Goal: Task Accomplishment & Management: Manage account settings

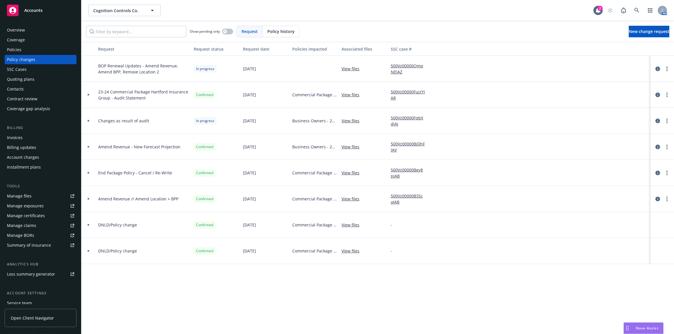
click at [34, 52] on div "Policies" at bounding box center [40, 49] width 67 height 9
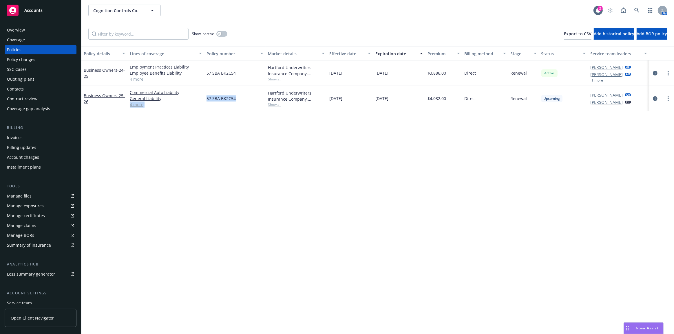
drag, startPoint x: 212, startPoint y: 96, endPoint x: 245, endPoint y: 98, distance: 33.3
click at [241, 98] on div "Business Owners - 25-26 Commercial Auto Liability General Liability Commercial …" at bounding box center [377, 98] width 592 height 25
click at [233, 98] on span "57 SBA BK2C54" at bounding box center [220, 99] width 29 height 6
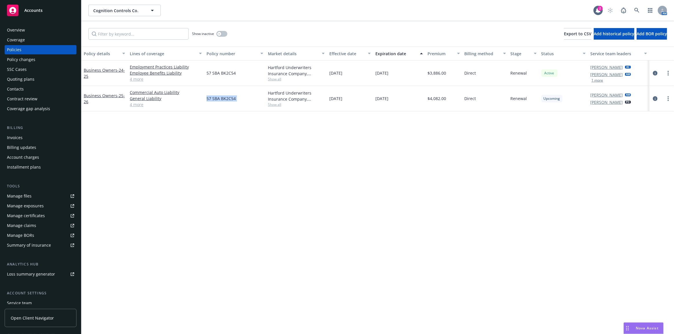
click at [48, 57] on div "Policy changes" at bounding box center [40, 59] width 67 height 9
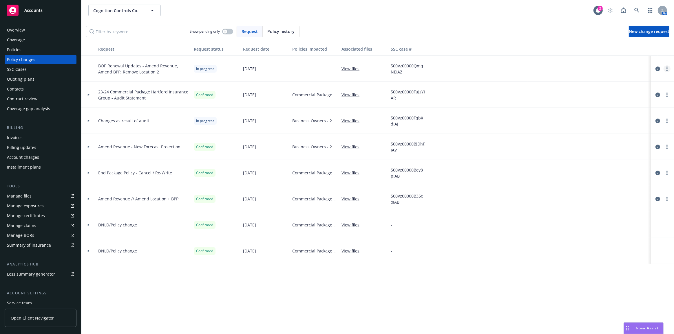
click at [667, 68] on circle "more" at bounding box center [666, 68] width 1 height 1
click at [651, 116] on link "Resume workflow" at bounding box center [620, 115] width 99 height 12
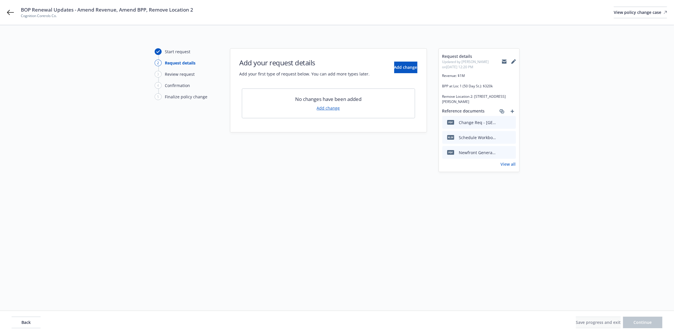
click at [324, 109] on link "Add change" at bounding box center [328, 108] width 23 height 6
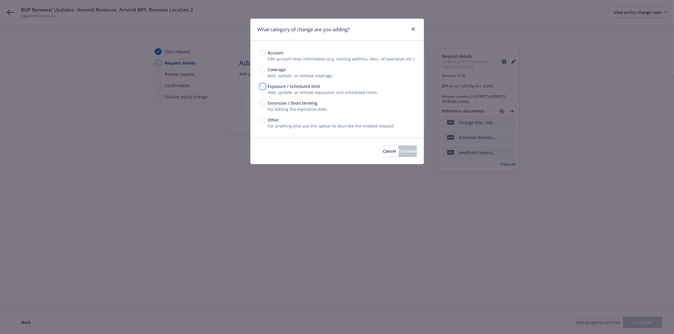
click at [260, 85] on input "Exposure / Scheduled limit" at bounding box center [263, 87] width 6 height 6
radio input "true"
click at [383, 155] on button "Cancel" at bounding box center [389, 152] width 13 height 12
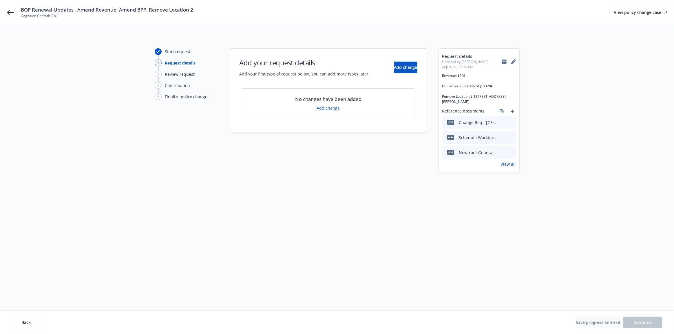
click at [198, 116] on div "Start request 2 Request details 3 Review request 4 Confirmation 5 Finalize poli…" at bounding box center [187, 161] width 64 height 226
click at [336, 107] on link "Add change" at bounding box center [328, 108] width 23 height 6
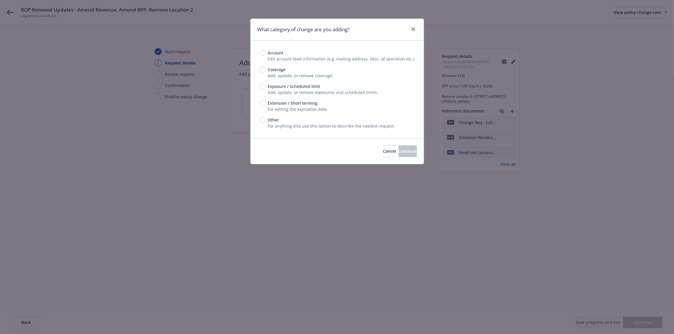
click at [280, 90] on span "Add, update, or remove exposures and scheduled limits." at bounding box center [323, 93] width 110 height 6
click at [264, 87] on input "Exposure / Scheduled limit" at bounding box center [263, 87] width 6 height 6
radio input "true"
click at [398, 149] on span "Continue" at bounding box center [407, 152] width 18 height 6
type textarea "x"
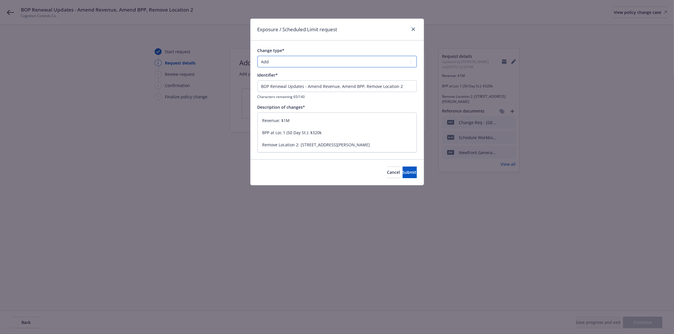
drag, startPoint x: 362, startPoint y: 63, endPoint x: 362, endPoint y: 67, distance: 3.8
click at [362, 63] on select "Add Audit Change Remove" at bounding box center [336, 62] width 159 height 12
select select "CHANGE"
click at [257, 56] on select "Add Audit Change Remove" at bounding box center [336, 62] width 159 height 12
click at [402, 174] on span "Submit" at bounding box center [409, 173] width 14 height 6
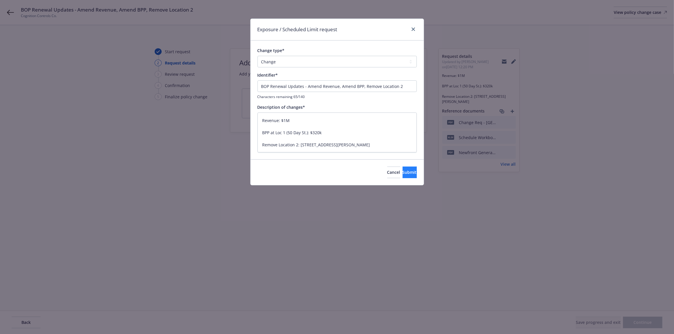
type textarea "x"
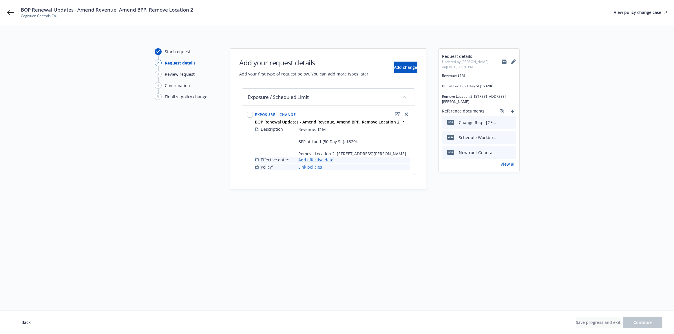
click at [326, 163] on link "Add effective date" at bounding box center [316, 160] width 35 height 6
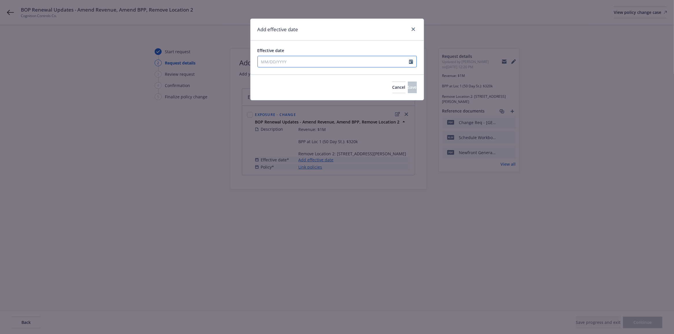
click at [303, 66] on div "January February March April May June July August September October November De…" at bounding box center [336, 62] width 159 height 12
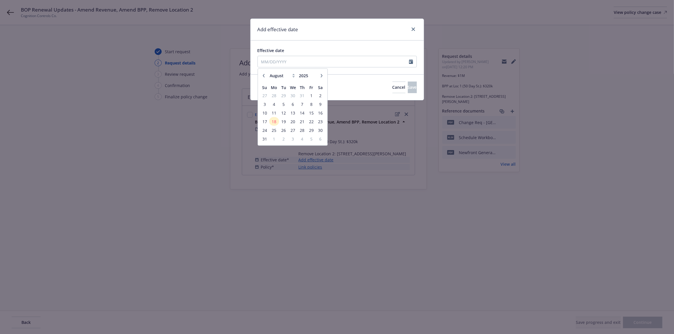
click at [323, 74] on icon "button" at bounding box center [321, 75] width 3 height 3
select select "9"
click at [273, 121] on span "22" at bounding box center [274, 121] width 9 height 7
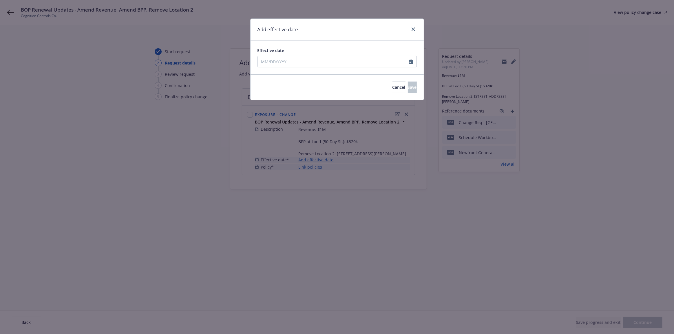
type input "09/22/2025"
click at [409, 88] on button "Save" at bounding box center [412, 88] width 9 height 12
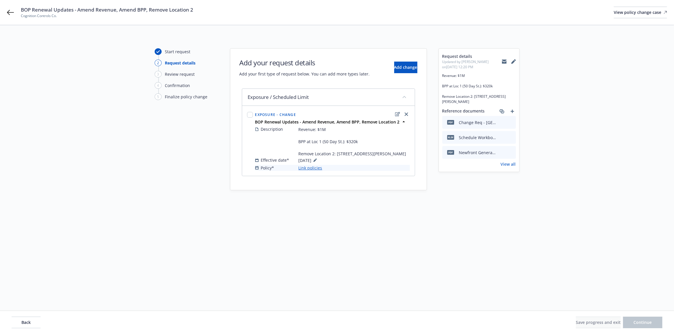
click at [316, 171] on link "Link policies" at bounding box center [311, 168] width 24 height 6
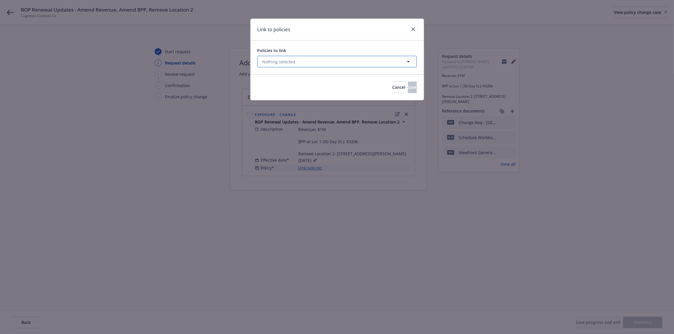
click at [325, 66] on button "Nothing selected" at bounding box center [336, 62] width 159 height 12
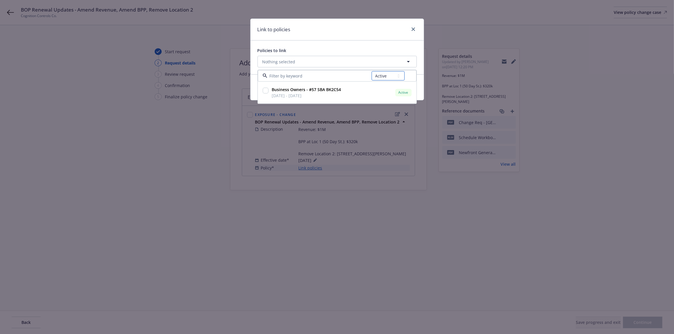
click at [375, 76] on select "All Active Upcoming Expired Cancelled" at bounding box center [388, 76] width 33 height 9
select select "UPCOMING"
click at [372, 72] on select "All Active Upcoming Expired Cancelled" at bounding box center [388, 76] width 33 height 9
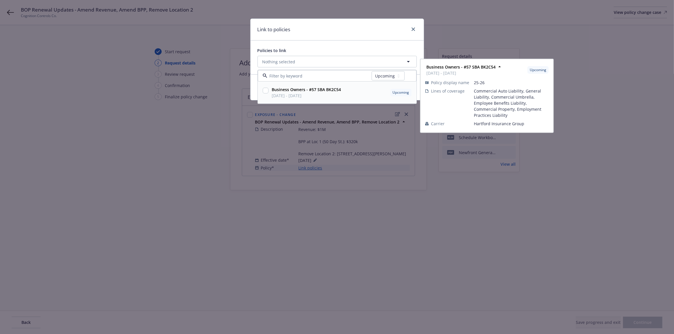
click at [373, 93] on div "Business Owners - #57 SBA BK2C54 09/22/2025 - 09/22/2026 Upcoming" at bounding box center [341, 93] width 143 height 14
checkbox input "true"
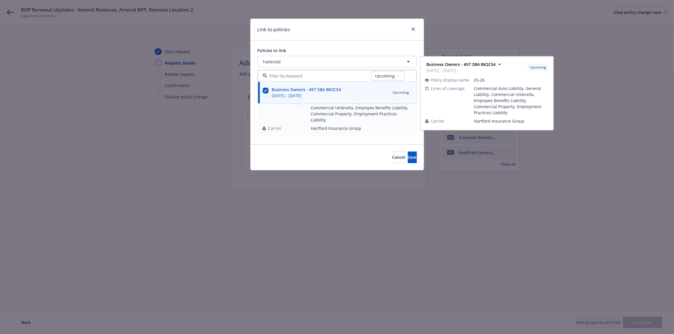
click at [377, 37] on div "Link to policies" at bounding box center [336, 30] width 173 height 22
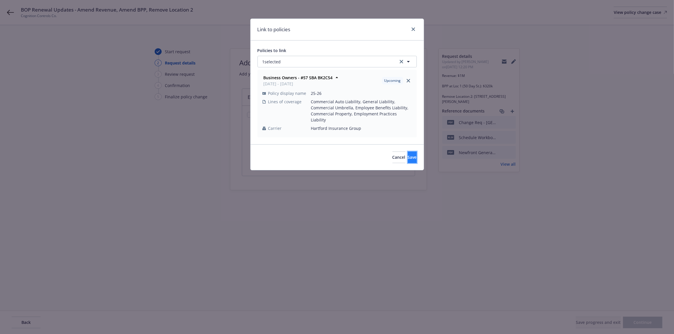
click at [408, 155] on span "Save" at bounding box center [412, 158] width 9 height 6
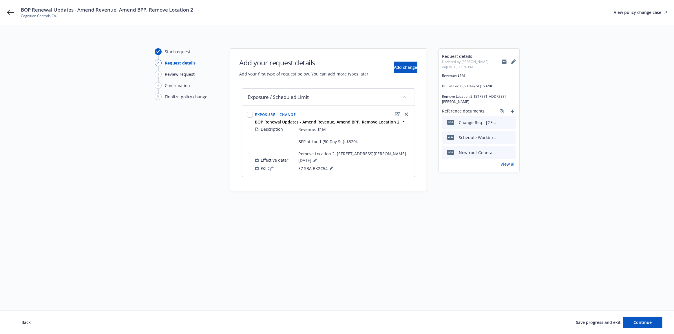
drag, startPoint x: 532, startPoint y: 214, endPoint x: 606, endPoint y: 271, distance: 94.3
click at [533, 214] on div "Start request 2 Request details 3 Review request 4 Confirmation 5 Finalize poli…" at bounding box center [337, 161] width 660 height 226
click at [632, 319] on button "Continue" at bounding box center [642, 323] width 39 height 12
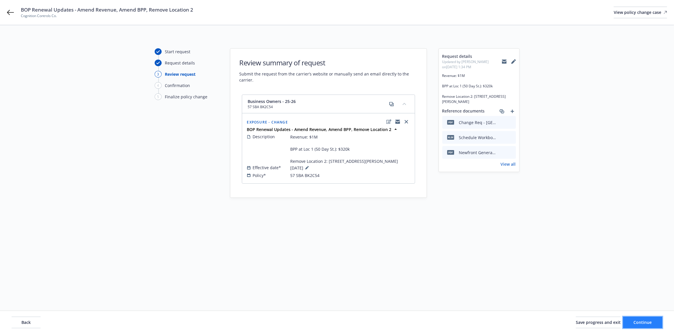
click at [634, 325] on span "Continue" at bounding box center [643, 323] width 18 height 6
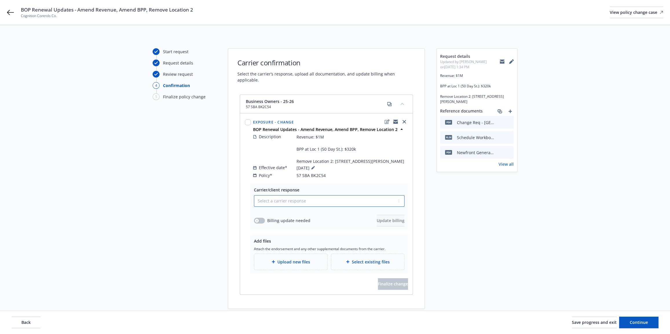
click at [336, 198] on select "Select a carrier response Accepted Accepted with revision No endorsement needed…" at bounding box center [329, 201] width 151 height 12
click at [254, 195] on select "Select a carrier response Accepted Accepted with revision No endorsement needed…" at bounding box center [329, 201] width 151 height 12
drag, startPoint x: 301, startPoint y: 197, endPoint x: 295, endPoint y: 206, distance: 11.1
click at [301, 197] on select "Select a carrier response Accepted Accepted with revision No endorsement needed…" at bounding box center [329, 201] width 151 height 12
select select "ACCEPTED"
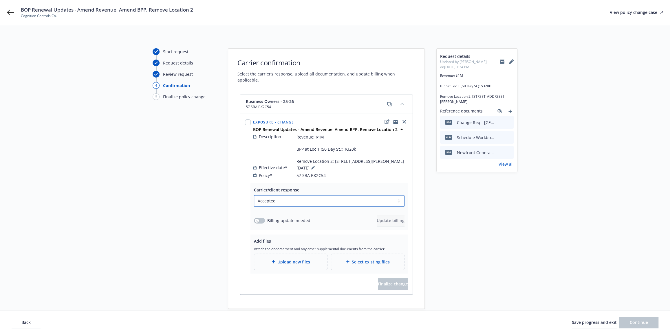
click at [254, 195] on select "Select a carrier response Accepted Accepted with revision No endorsement needed…" at bounding box center [329, 201] width 151 height 12
click at [257, 221] on icon "button" at bounding box center [257, 221] width 2 height 2
click at [377, 220] on span "Update billing" at bounding box center [391, 221] width 28 height 6
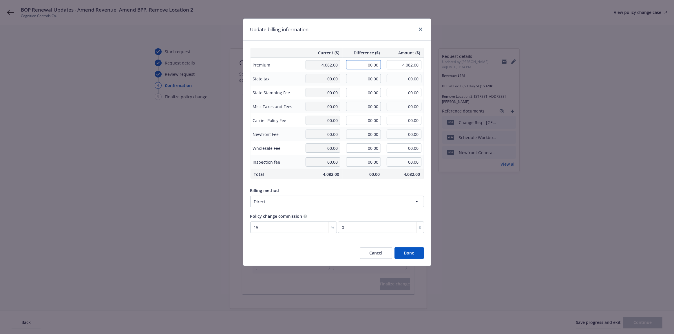
click at [365, 63] on input "00.00" at bounding box center [363, 64] width 35 height 9
type input "-29.00"
type input "4,053.00"
type input "-4.35"
drag, startPoint x: 373, startPoint y: 34, endPoint x: 374, endPoint y: 37, distance: 3.0
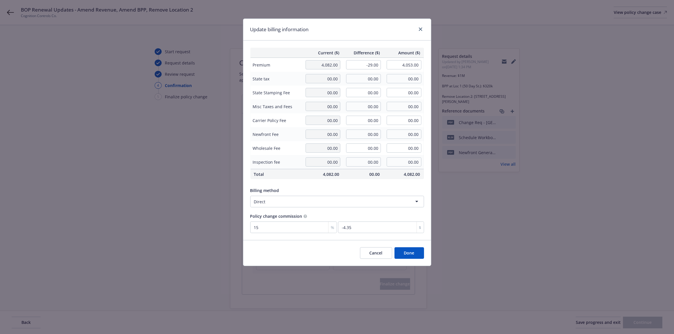
click at [373, 34] on div "Update billing information" at bounding box center [337, 30] width 188 height 22
click at [412, 257] on button "Done" at bounding box center [409, 254] width 30 height 12
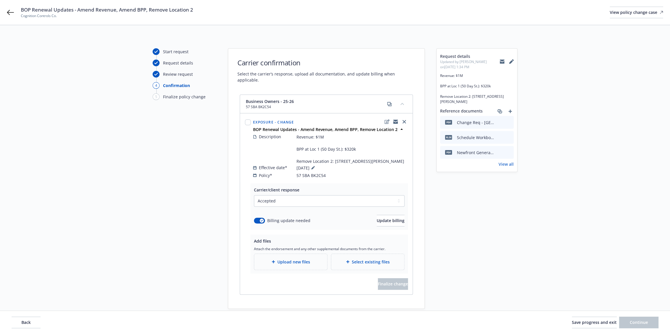
click at [425, 255] on div "Start request Request details Review request 4 Confirmation 5 Finalize policy c…" at bounding box center [335, 178] width 656 height 261
click at [311, 260] on div "Upload new files" at bounding box center [291, 262] width 64 height 7
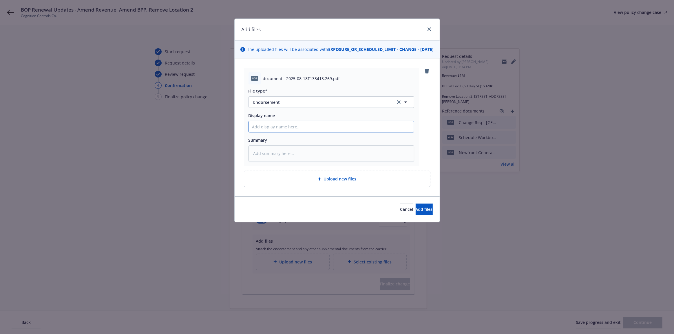
click at [342, 127] on input "Display name" at bounding box center [331, 126] width 165 height 11
type textarea "x"
type input "z"
type textarea "x"
type input "ze"
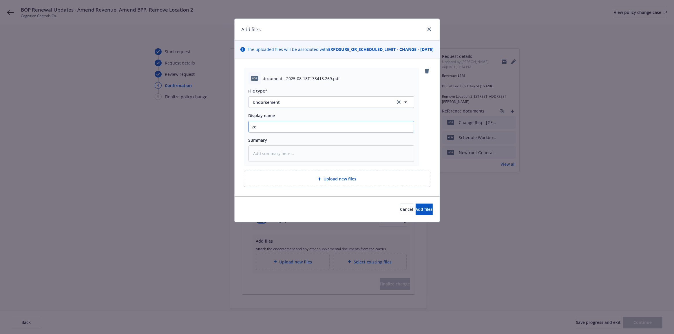
type textarea "x"
type input "zen"
type textarea "x"
type input "z"
type textarea "x"
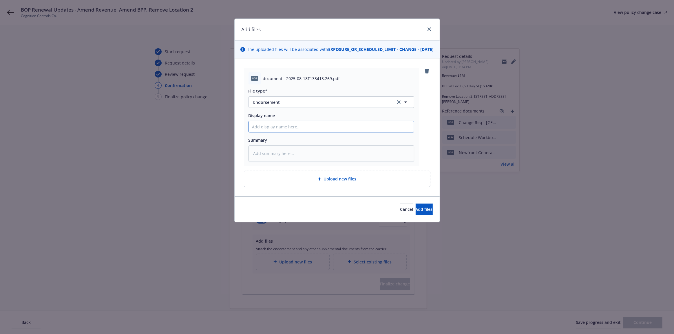
paste input "25-26 Hartford Business Owners Policy - ENDT #1 9-22-25 - Amend BPP, Revenue, R…"
type input "25-26 Hartford Business Owners Policy - ENDT #1 9-22-25 - Amend BPP, Revenue, R…"
type textarea "x"
type input "25-26 Hartford Business Owners Policy - ENDT #1 9-22-25 - Amend BPP, Revenue, R…"
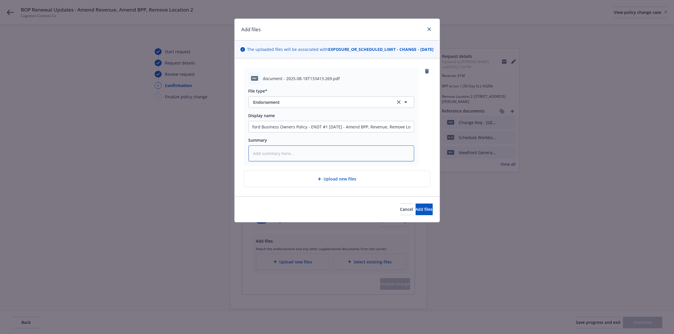
click at [400, 158] on textarea at bounding box center [331, 154] width 166 height 16
click at [399, 132] on input "25-26 Hartford Business Owners Policy - ENDT #1 9-22-25 - Amend BPP, Revenue, R…" at bounding box center [331, 126] width 165 height 11
click at [416, 212] on span "Add files" at bounding box center [424, 210] width 17 height 6
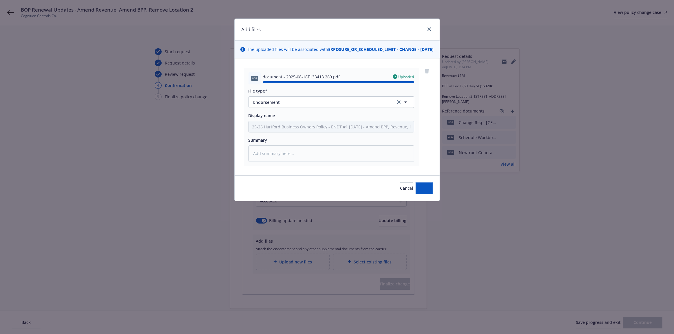
type textarea "x"
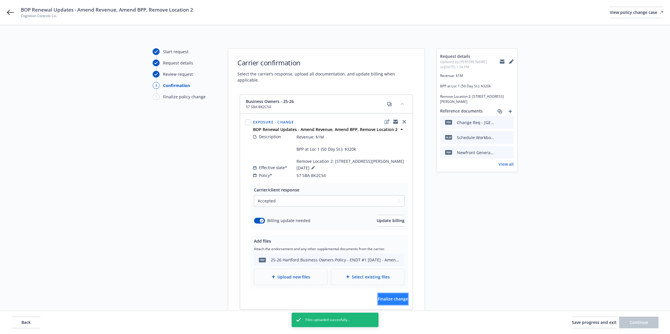
click at [398, 301] on span "Finalize change" at bounding box center [393, 300] width 30 height 6
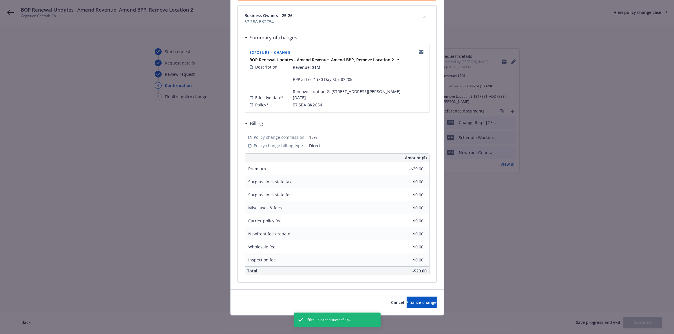
scroll to position [87, 0]
click at [415, 297] on button "Finalize change" at bounding box center [422, 303] width 30 height 12
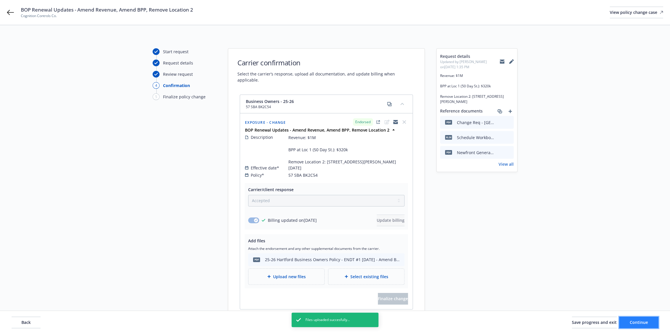
click at [645, 324] on span "Continue" at bounding box center [639, 323] width 18 height 6
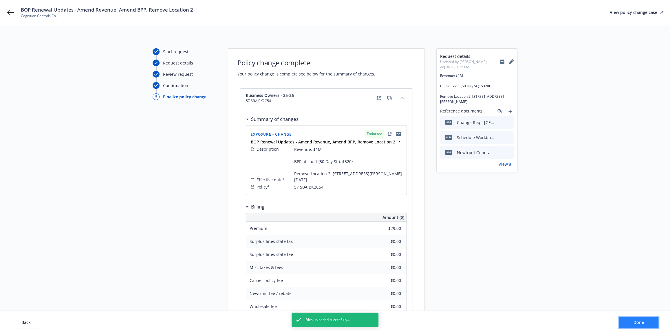
click at [645, 324] on button "Done" at bounding box center [638, 323] width 39 height 12
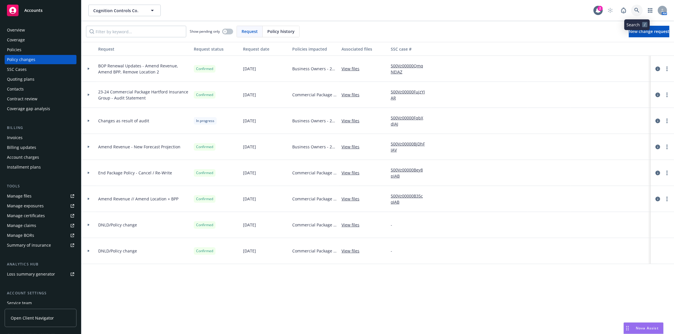
click at [640, 8] on link at bounding box center [637, 11] width 12 height 12
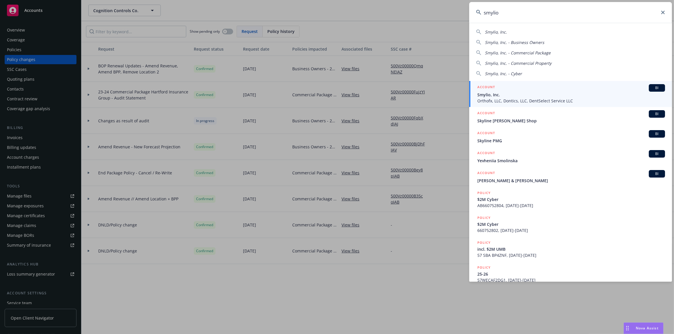
type input "smylio"
drag, startPoint x: 629, startPoint y: 87, endPoint x: 614, endPoint y: 92, distance: 15.9
click at [629, 88] on div "ACCOUNT BI" at bounding box center [571, 88] width 188 height 8
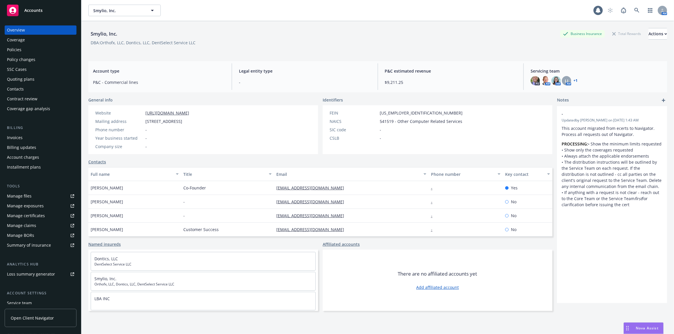
click at [51, 52] on div "Policies" at bounding box center [40, 49] width 67 height 9
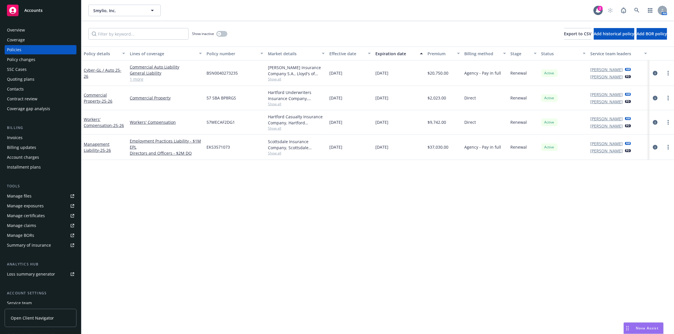
click at [48, 61] on div "Policy changes" at bounding box center [40, 59] width 67 height 9
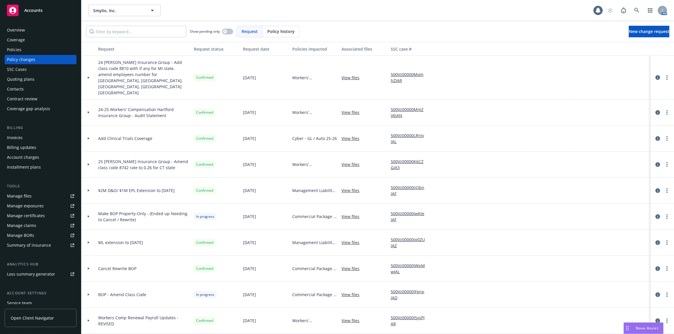
click at [48, 55] on div "Policy changes" at bounding box center [40, 59] width 67 height 9
click at [54, 53] on div "Policies" at bounding box center [40, 49] width 67 height 9
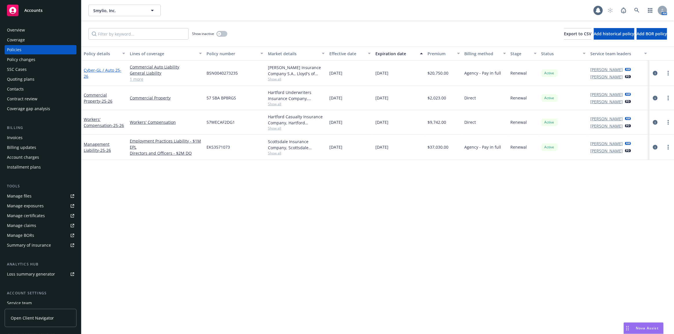
click at [94, 71] on link "Cyber - GL / Auto 25-26" at bounding box center [103, 73] width 38 height 12
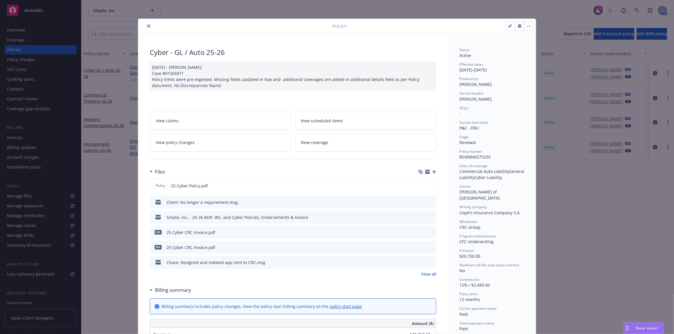
click at [423, 275] on link "View all" at bounding box center [428, 274] width 15 height 6
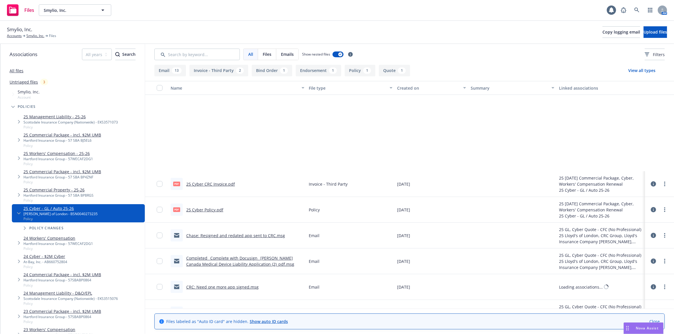
scroll to position [105, 0]
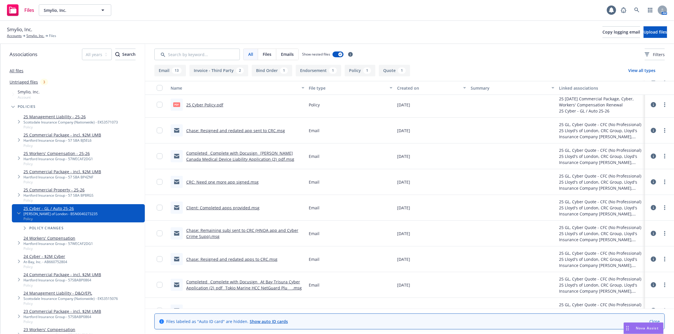
click at [250, 209] on link "Client: Completed apps provided.msg" at bounding box center [222, 208] width 73 height 6
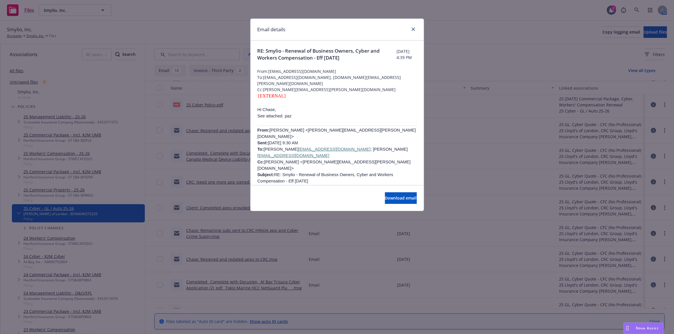
click at [222, 193] on div "Email details RE: Smylio - Renewal of Business Owners, Cyber and Workers Compen…" at bounding box center [337, 167] width 674 height 334
click at [223, 181] on div "Email details RE: Smylio - Renewal of Business Owners, Cyber and Workers Compen…" at bounding box center [337, 167] width 674 height 334
click at [412, 30] on icon "close" at bounding box center [412, 29] width 3 height 3
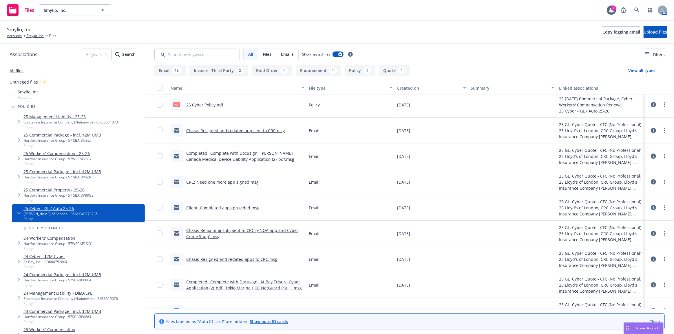
click at [233, 182] on link "CRC: Need one more app signed.msg" at bounding box center [222, 183] width 72 height 6
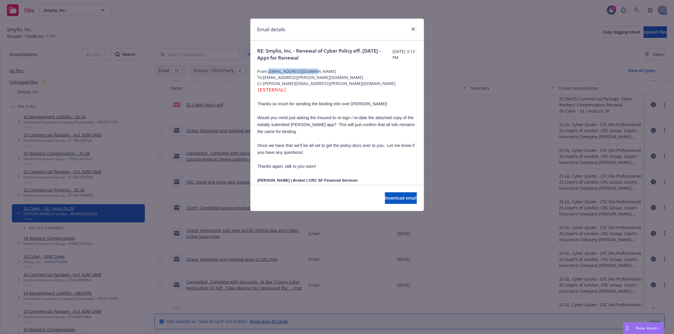
drag, startPoint x: 269, startPoint y: 71, endPoint x: 316, endPoint y: 70, distance: 47.2
click at [316, 70] on span "From: JAltongy@crcgroup.com" at bounding box center [336, 71] width 159 height 6
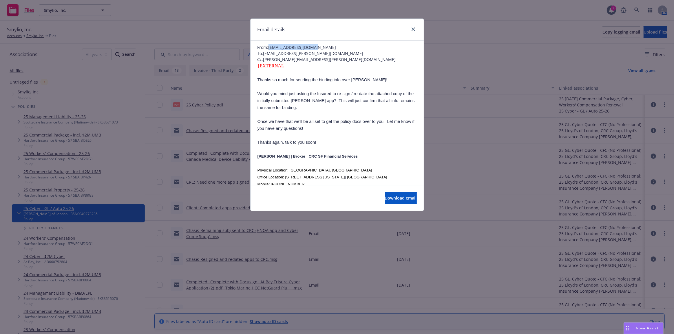
scroll to position [0, 0]
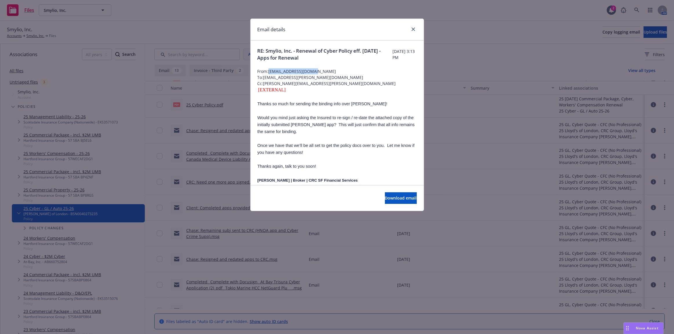
copy span "JAltongy@crcgroup.com"
click at [411, 29] on icon "close" at bounding box center [412, 29] width 3 height 3
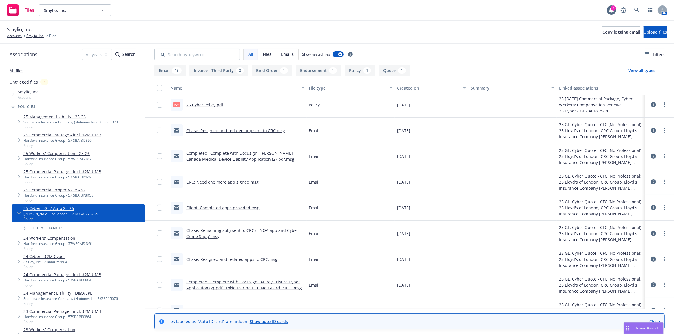
drag, startPoint x: 34, startPoint y: 37, endPoint x: 69, endPoint y: 38, distance: 35.6
click at [34, 37] on link "Smylio, Inc." at bounding box center [35, 35] width 18 height 5
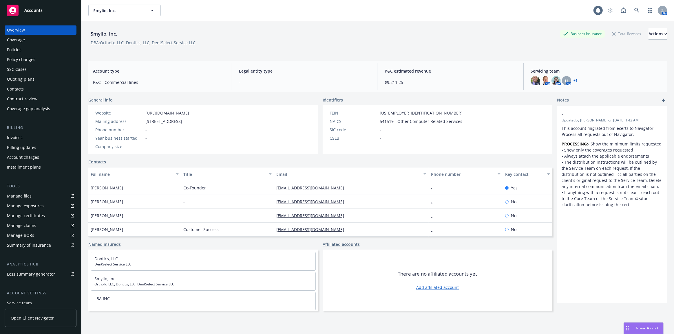
click at [52, 47] on div "Policies" at bounding box center [40, 49] width 67 height 9
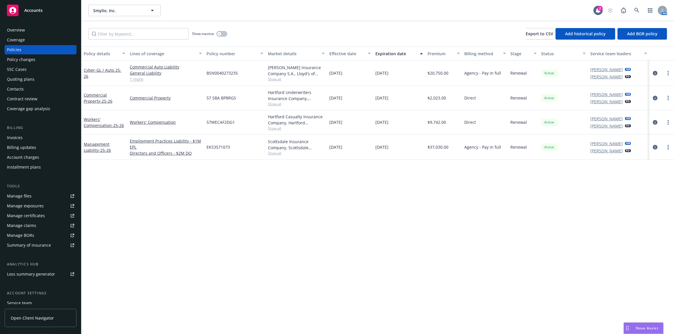
click at [222, 74] on span "BSN0040273235" at bounding box center [221, 73] width 31 height 6
copy span "BSN0040273235"
click at [614, 232] on div "Policy details Lines of coverage Policy number Market details Effective date Ex…" at bounding box center [377, 191] width 592 height 288
drag, startPoint x: 55, startPoint y: 32, endPoint x: 65, endPoint y: 34, distance: 10.7
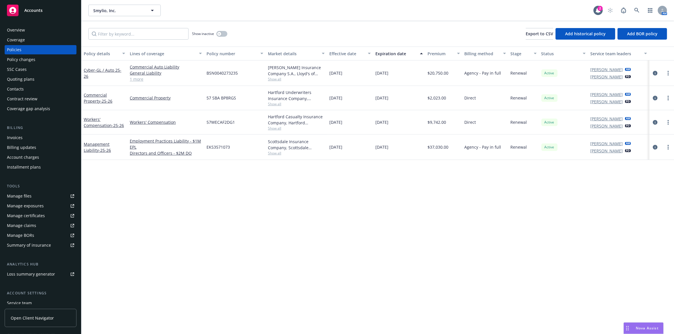
click at [55, 32] on div "Overview" at bounding box center [40, 29] width 67 height 9
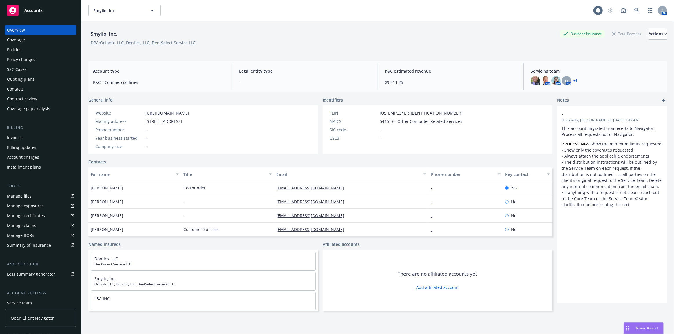
click at [185, 114] on link "https://www.orthofx.com/" at bounding box center [167, 113] width 44 height 6
click at [61, 55] on div "Policy changes" at bounding box center [40, 59] width 67 height 9
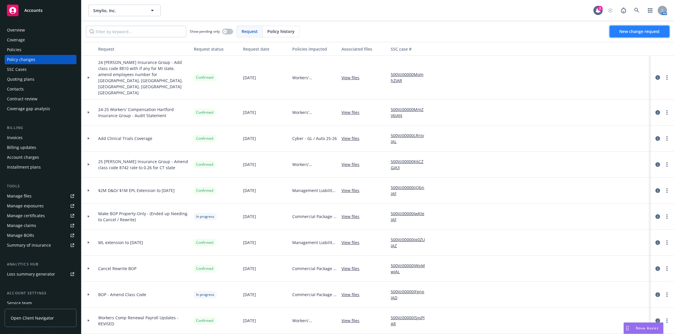
click at [633, 26] on link "New change request" at bounding box center [640, 32] width 60 height 12
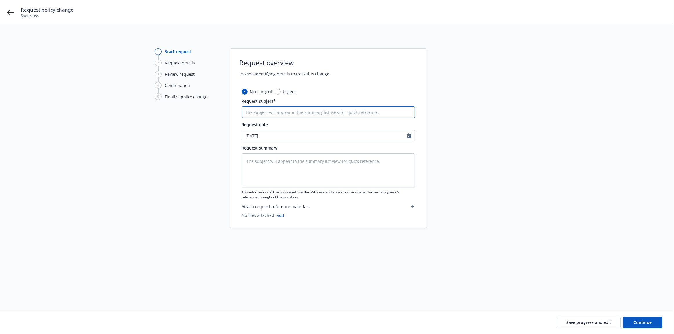
click at [278, 115] on input "Request subject*" at bounding box center [328, 113] width 173 height 12
type textarea "x"
type input "A"
type textarea "x"
type input "Ad"
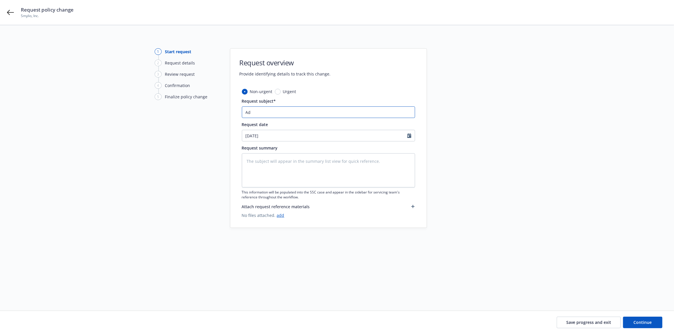
type textarea "x"
type input "Add"
type textarea "x"
type input "Add"
type textarea "x"
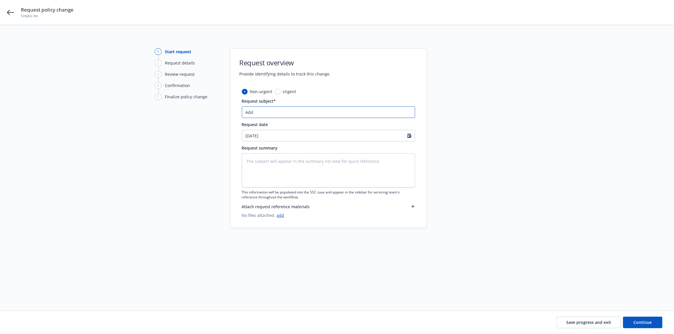
type input "Add T"
type textarea "x"
type input "Add TT"
type textarea "x"
type input "Add T"
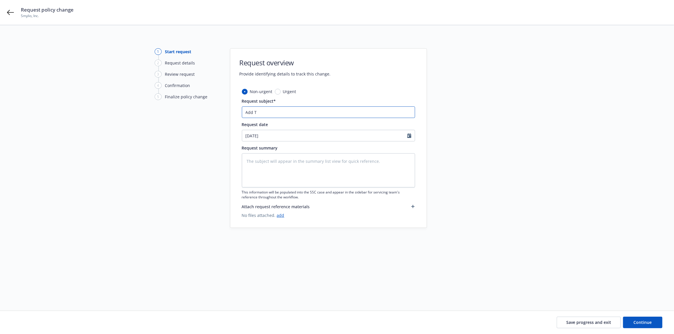
type textarea "x"
type input "Add Te"
type textarea "x"
type input "Add Tech"
type textarea "x"
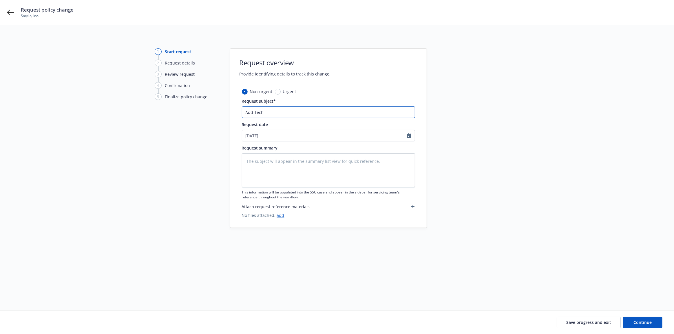
type input "Add Tech"
type textarea "x"
type input "Add Tech E&"
type textarea "x"
type input "Add Tech E&O"
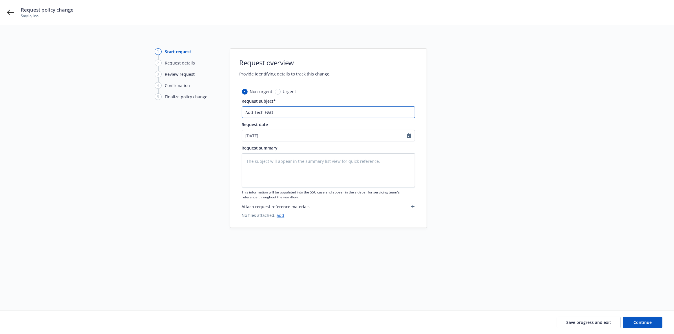
type textarea "x"
type input "Add Tech E&O t"
type textarea "x"
type input "Add Tech E&O to"
type textarea "x"
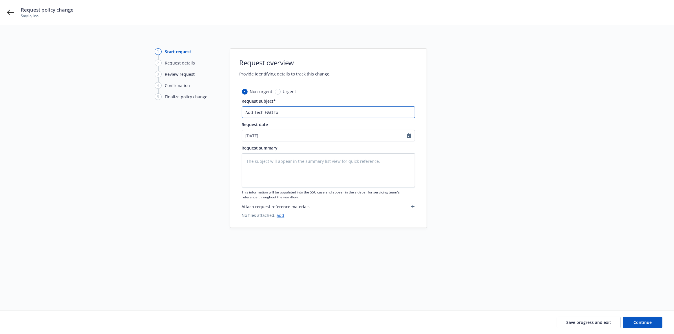
type input "Add Tech E&O to"
type textarea "x"
type input "Add Tech E&O to C"
type textarea "x"
type input "Add Tech E&O to Cy"
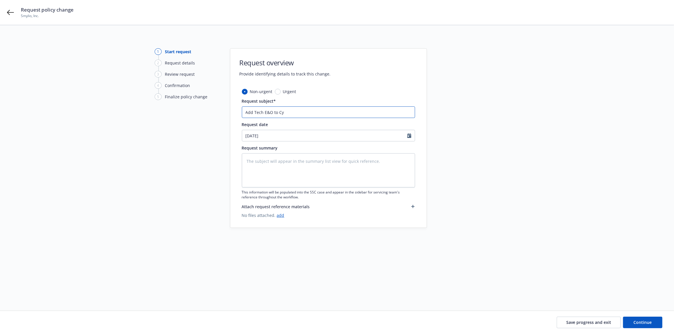
type textarea "x"
type input "Add Tech E&O to Cyb"
type textarea "x"
type input "Add Tech E&O to Cyber"
type textarea "x"
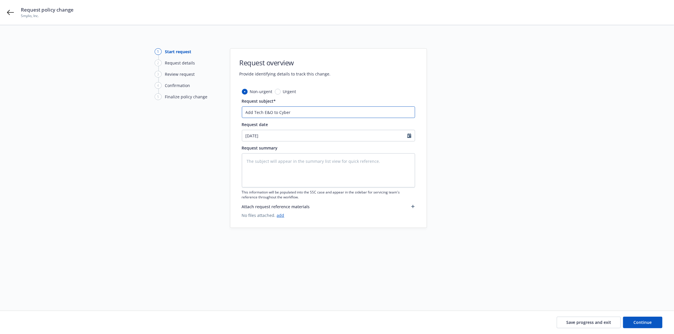
type input "Add Tech E&O to Cyber"
type textarea "x"
type input "Add Tech E&O to Cyber P"
type textarea "x"
type input "Add Tech E&O to Cyber PO"
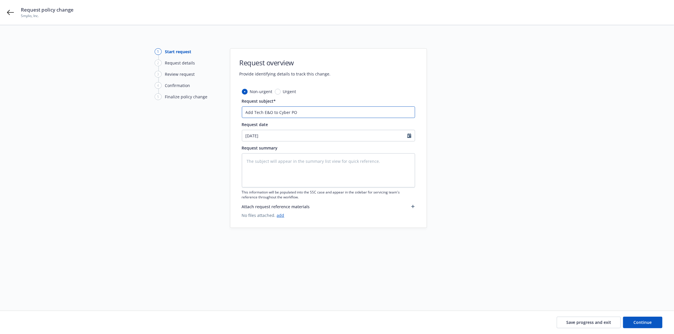
type textarea "x"
type input "Add Tech E&O to Cyber POo"
type textarea "x"
type input "Add Tech E&O to Cyber POol"
type textarea "x"
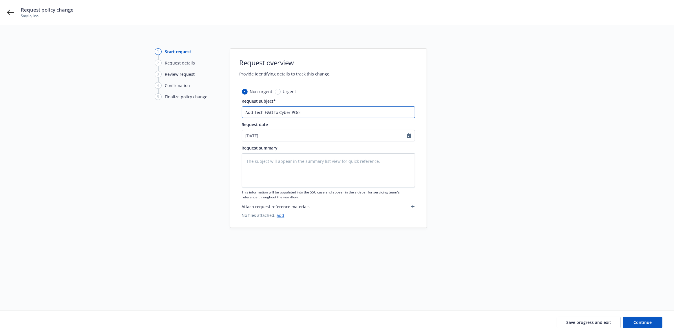
type input "Add Tech E&O to Cyber POoli"
type textarea "x"
type input "Add Tech E&O to Cyber POol"
type textarea "x"
type input "Add Tech E&O to Cyber POo"
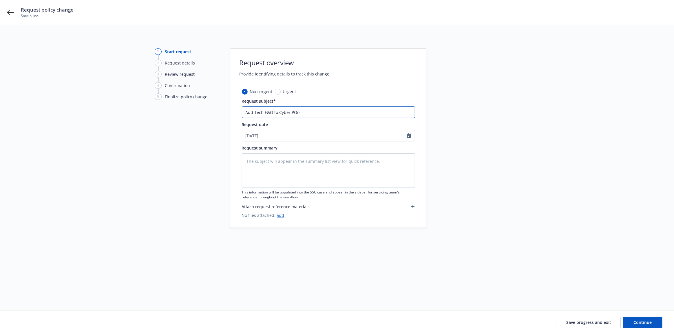
type textarea "x"
type input "Add Tech E&O to Cyber PO"
type textarea "x"
type input "Add Tech E&O to Cyber P"
type textarea "x"
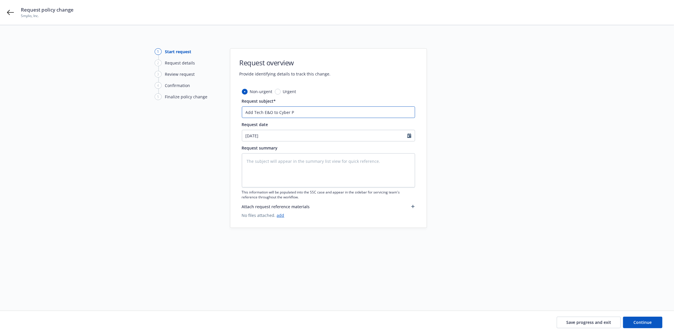
type input "Add Tech E&O to Cyber Po"
type textarea "x"
type input "Add Tech E&O to Cyber Pol"
type textarea "x"
type input "Add Tech E&O to Cyber Poli"
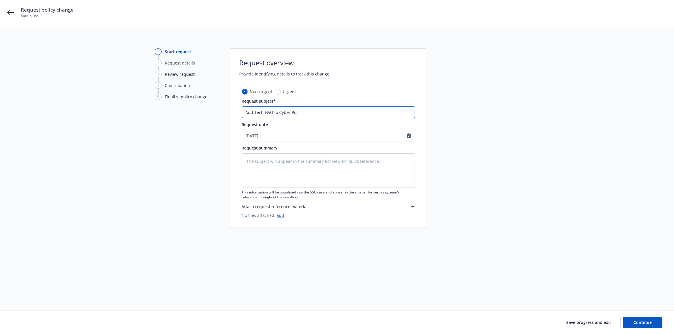
type textarea "x"
type input "Add Tech E&O to Cyber Polic"
type textarea "x"
type input "Add Tech E&O to Cyber Policy"
type textarea "x"
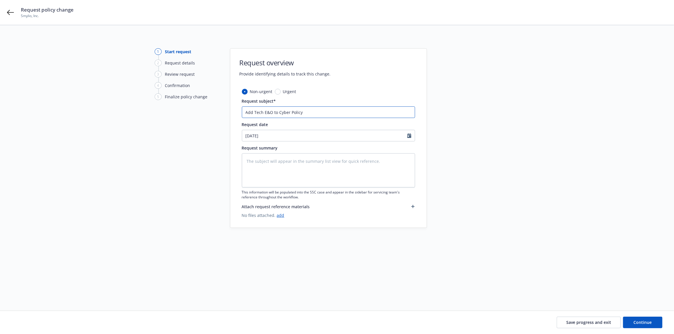
type input "Add Tech E&O to Cyber Policy"
type textarea "x"
type input "Add Tech E&O to Cyber Policy w"
type textarea "x"
type input "Add Tech E&O to Cyber Policy wi"
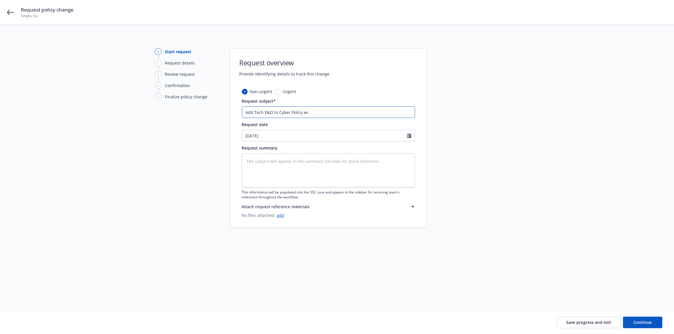
type textarea "x"
type input "Add Tech E&O to Cyber Policy wit"
type textarea "x"
type input "Add Tech E&O to Cyber Policy with"
type textarea "x"
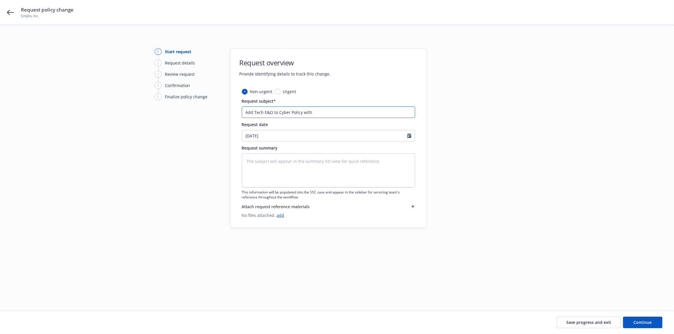
type input "Add Tech E&O to Cyber Policy with"
type textarea "x"
type input "Add Tech E&O to Cyber Policy with C"
type textarea "x"
type input "Add Tech E&O to Cyber Policy with CF"
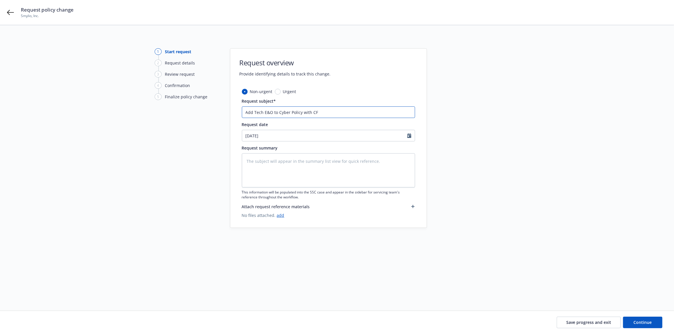
type textarea "x"
type input "Add Tech E&O to Cyber Policy with CFC"
select select "8"
click at [325, 167] on textarea at bounding box center [328, 170] width 173 height 34
click at [277, 215] on link "add" at bounding box center [281, 216] width 8 height 6
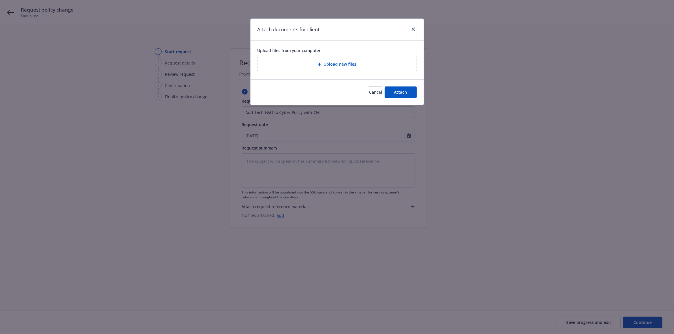
type textarea "x"
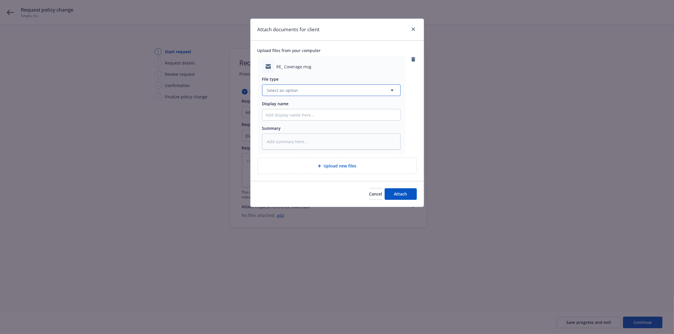
click at [365, 92] on button "Select an option" at bounding box center [331, 91] width 138 height 12
type input "em"
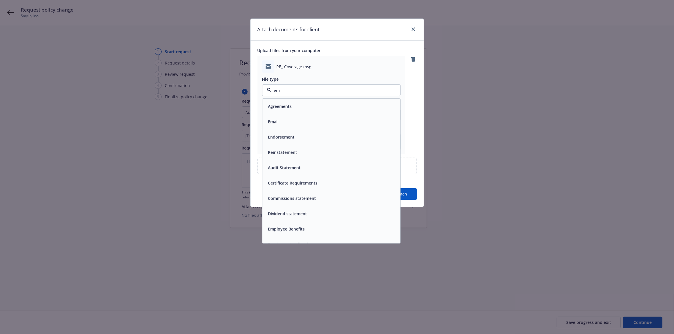
click at [358, 118] on div "Email" at bounding box center [331, 122] width 131 height 8
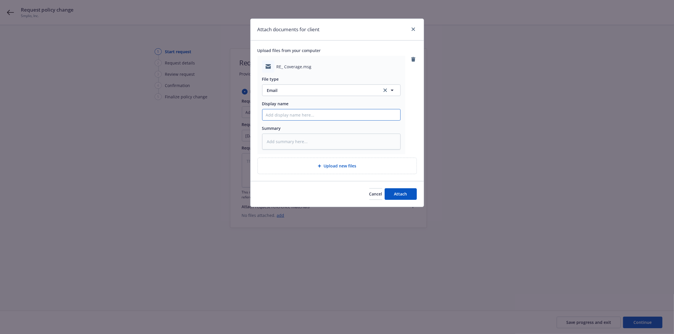
click at [334, 116] on input "Display name" at bounding box center [331, 114] width 138 height 11
type textarea "x"
type input "C"
type textarea "x"
type input "Cl"
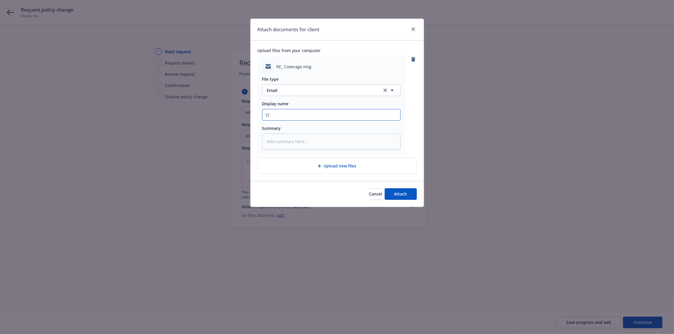
type textarea "x"
type input "Cli"
type textarea "x"
type input "Clie"
type textarea "x"
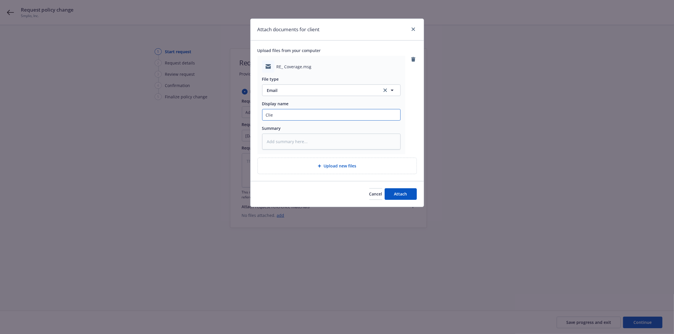
type input "Clien"
type textarea "x"
type input "Client"
type textarea "x"
type input "Client:"
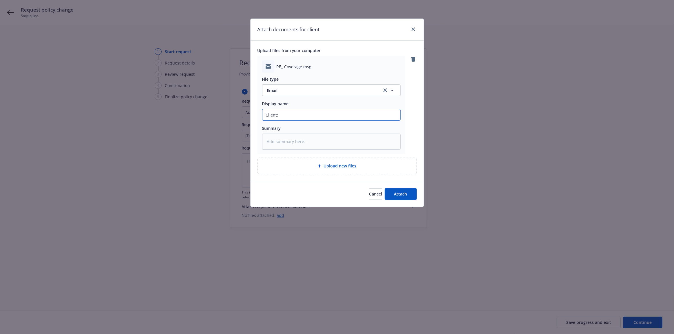
type textarea "x"
type input "Client:"
type textarea "x"
type input "Client: I"
type textarea "x"
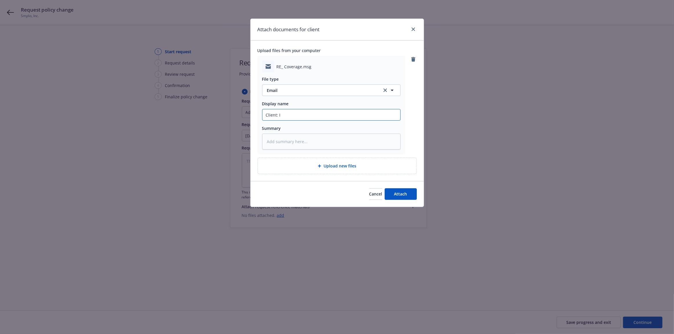
type input "Client: IN"
type textarea "x"
type input "Client: INq"
type textarea "x"
type input "Client: INqu"
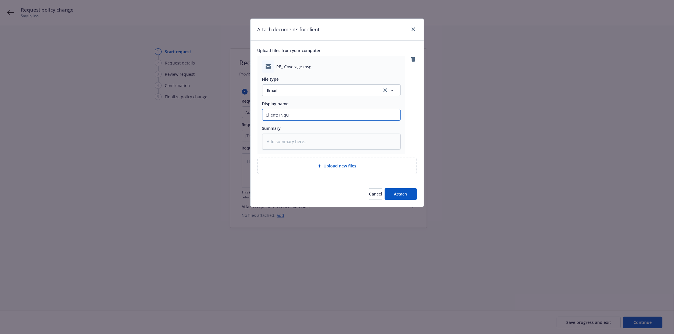
type textarea "x"
type input "Client: INq"
type textarea "x"
type input "Client: IN"
type textarea "x"
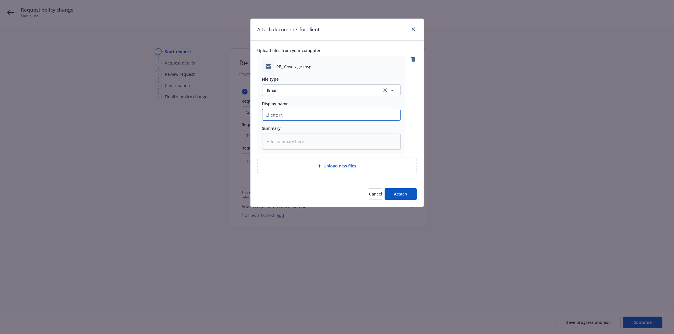
type input "Client: I"
type textarea "x"
type input "Client: Inq"
type textarea "x"
type input "Client: Inqu"
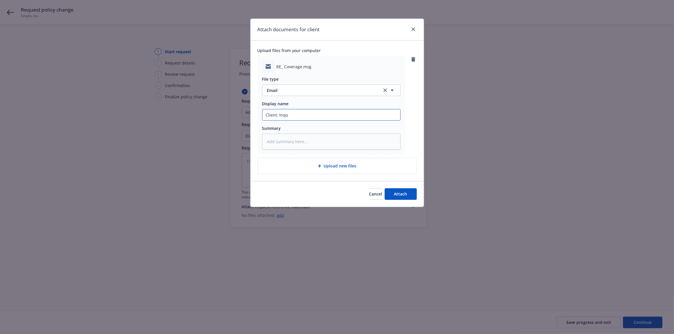
type textarea "x"
type input "Client: Inqui"
type textarea "x"
type input "Client: Inquir"
type textarea "x"
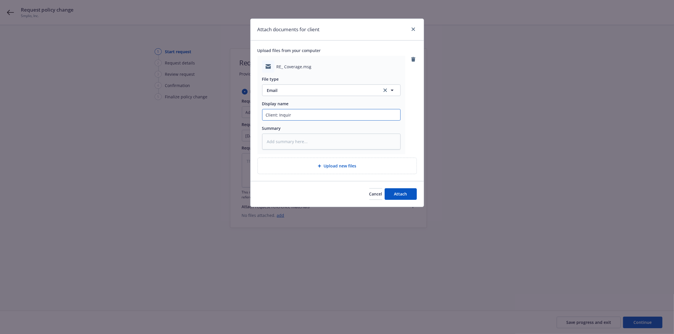
type input "Client: Inquiry"
type textarea "x"
type input "Client: Inquiry"
type textarea "x"
type input "Client: Inquiry o"
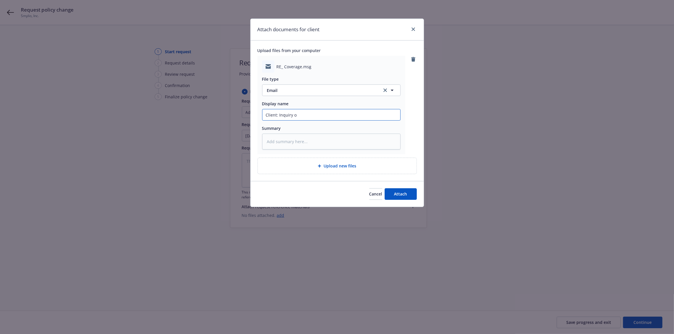
type textarea "x"
type input "Client: Inquiry on"
type textarea "x"
type input "Client: Inquiry on"
type textarea "x"
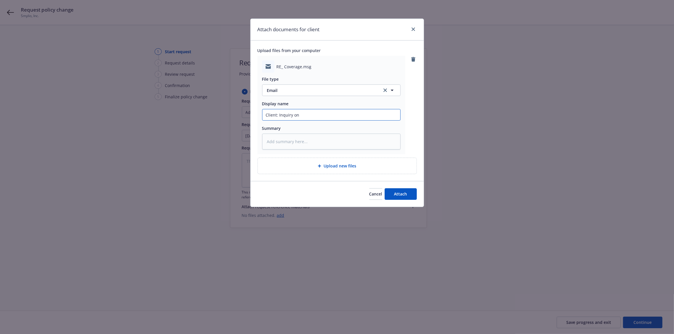
type input "Client: Inquiry on c"
type textarea "x"
type input "Client: Inquiry on co"
type textarea "x"
type input "Client: Inquiry on cos"
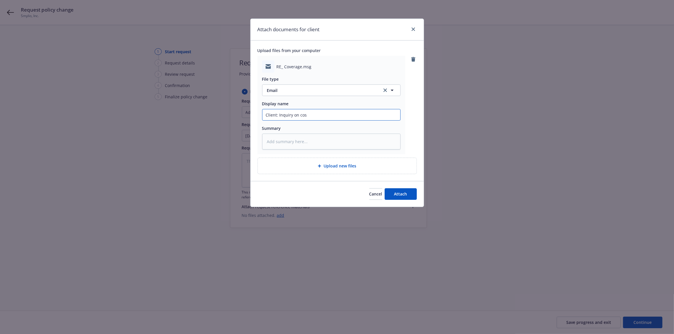
type textarea "x"
type input "Client: Inquiry on cost"
type textarea "x"
type input "Client: Inquiry on costs"
type textarea "x"
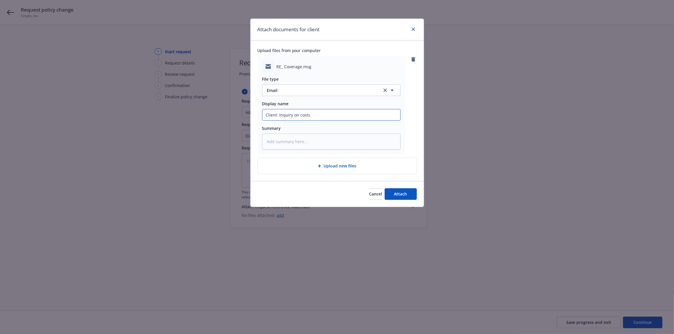
type input "Client: Inquiry on costs."
type textarea "x"
type input "Client: Inquiry on costs"
click button "Attach" at bounding box center [401, 195] width 32 height 12
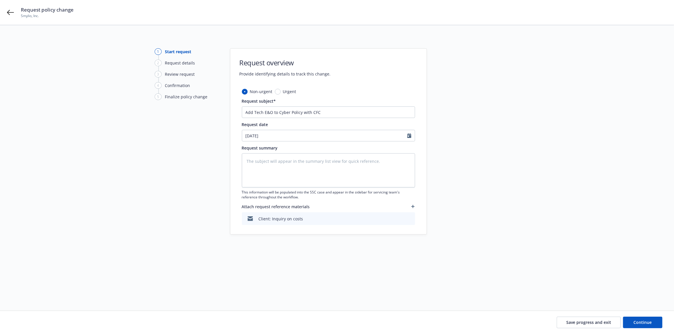
click at [413, 207] on icon "button" at bounding box center [412, 206] width 3 height 3
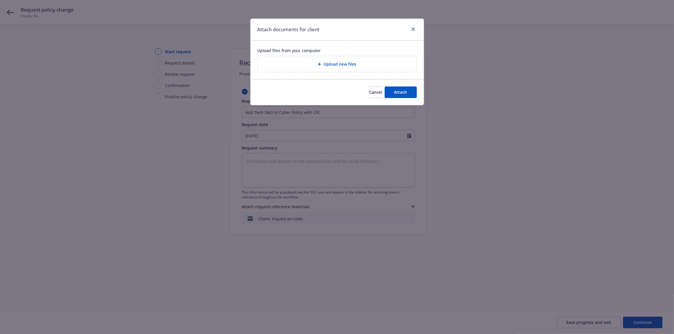
type textarea "x"
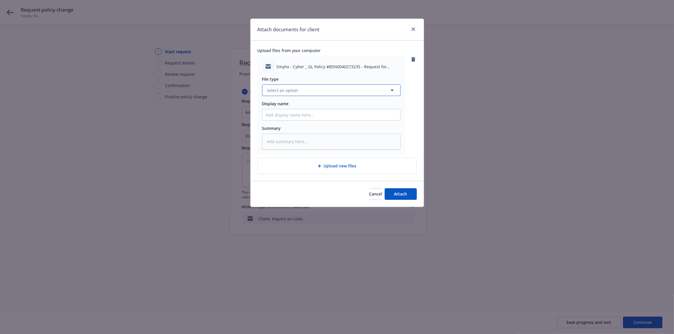
click at [341, 90] on button "Select an option" at bounding box center [331, 91] width 138 height 12
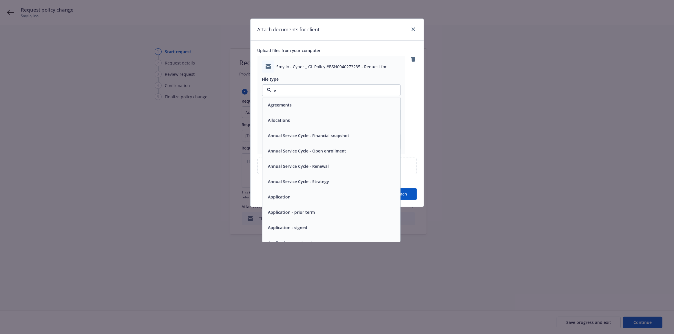
type input "em"
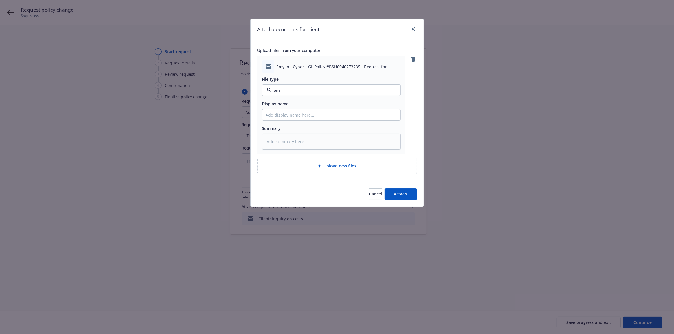
click at [342, 116] on div "Email" at bounding box center [331, 121] width 138 height 15
click at [349, 115] on input "Display name" at bounding box center [331, 114] width 138 height 11
type textarea "x"
type input "C"
type textarea "x"
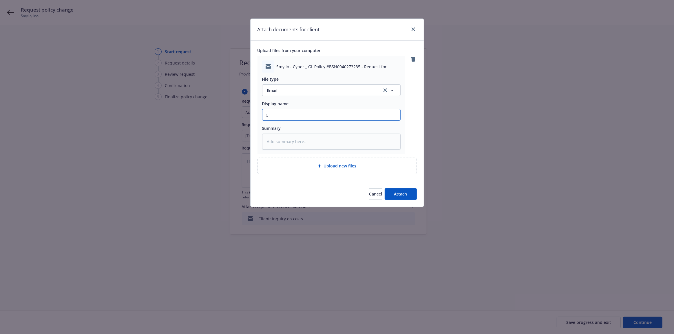
type input "Ch"
type textarea "x"
type input "Cha"
type textarea "x"
type input "Chas"
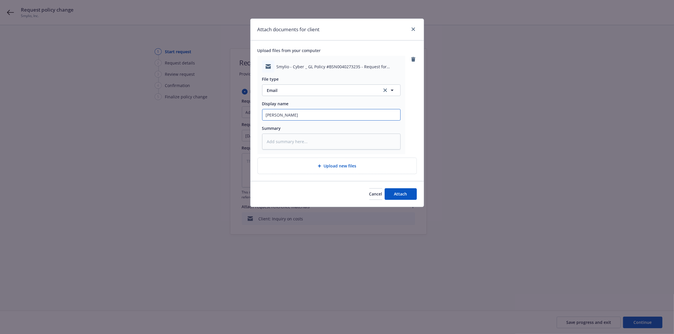
type textarea "x"
type input "Chase"
type textarea "x"
type input "Chase:"
type textarea "x"
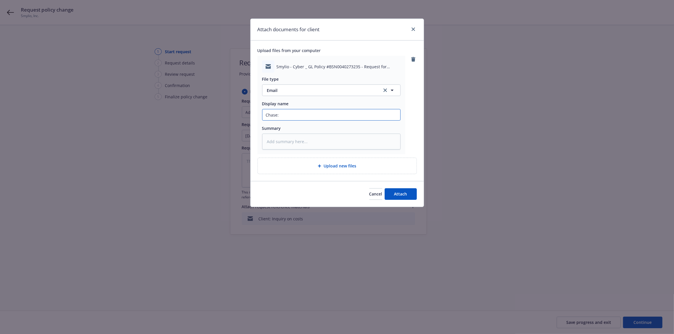
type input "Chase:"
type textarea "x"
type input "Chase: R"
type textarea "x"
type input "Chase: Req"
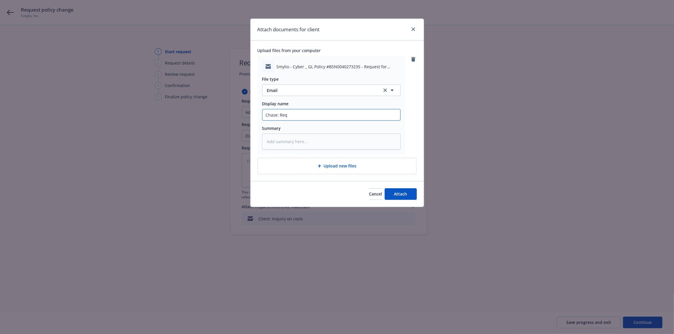
type textarea "x"
type input "Chase: Requ"
type textarea "x"
type input "Chase: Reque"
type textarea "x"
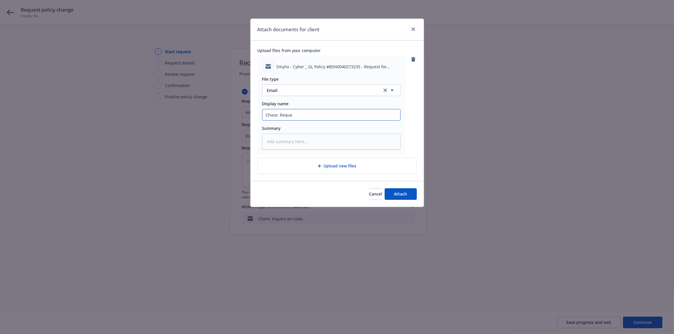
type input "Chase: Reques"
type textarea "x"
type input "Chase: Request"
type textarea "x"
type input "Chase: Request"
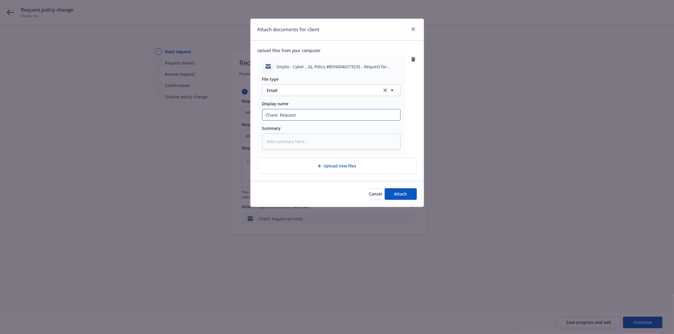
type textarea "x"
type input "Chase: Request t"
type textarea "x"
type input "Chase: Request"
type textarea "x"
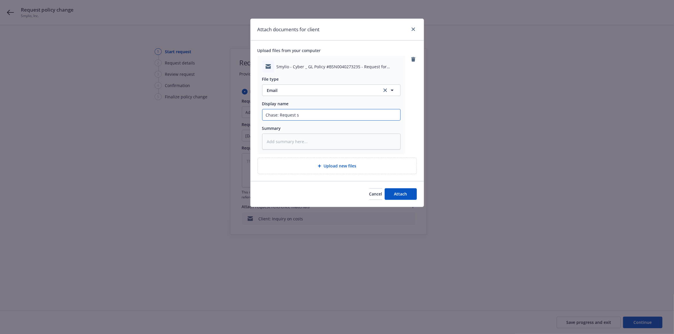
type input "Chase: Request se"
type textarea "x"
type input "Chase: Request sen"
type textarea "x"
type input "Chase: Request sent"
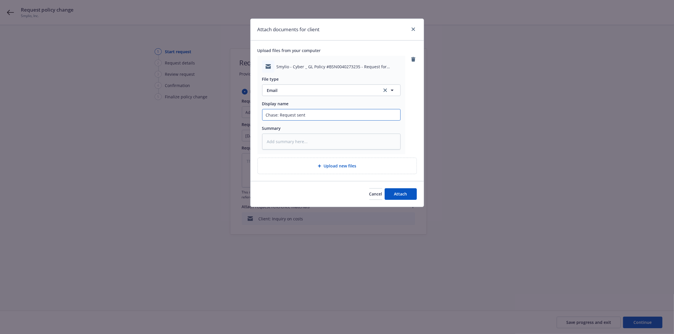
type textarea "x"
type input "Chase: Request sent"
type textarea "x"
type input "Chase: Request sent t"
type textarea "x"
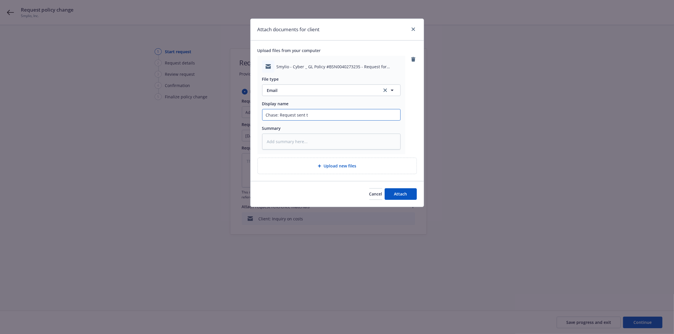
type input "Chase: Request sent to"
type textarea "x"
type input "Chase: Request sent to"
click button "Attach" at bounding box center [401, 195] width 32 height 12
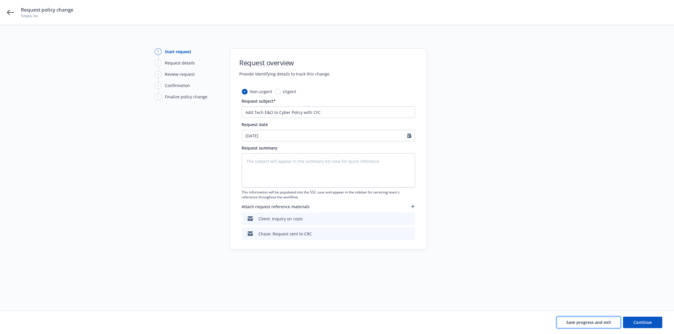
click at [586, 323] on span "Save progress and exit" at bounding box center [588, 323] width 45 height 6
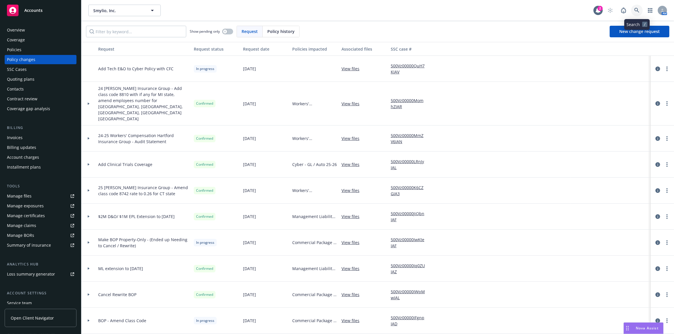
click at [634, 12] on link at bounding box center [637, 11] width 12 height 12
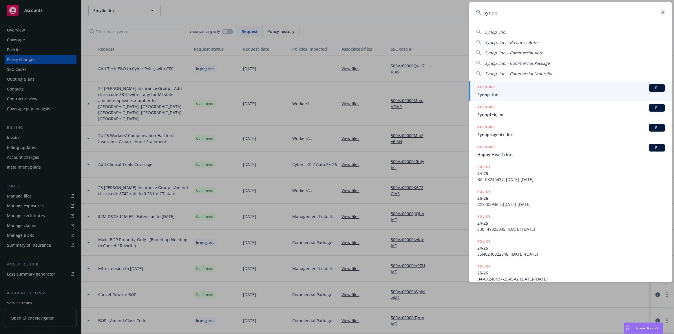
click at [610, 92] on span "Synop, Inc." at bounding box center [571, 95] width 188 height 6
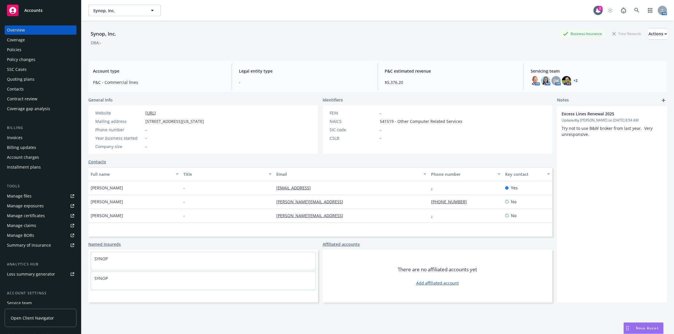
click at [43, 141] on div "Invoices" at bounding box center [40, 137] width 67 height 9
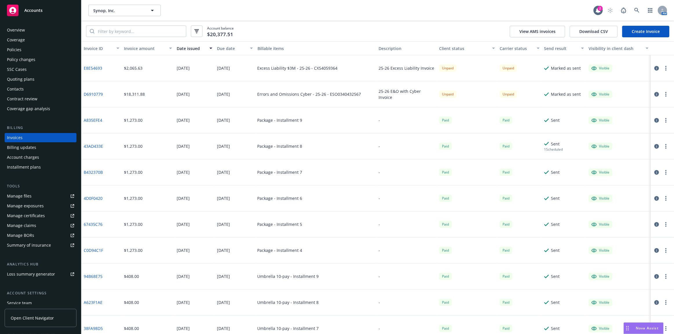
drag, startPoint x: 240, startPoint y: 67, endPoint x: 213, endPoint y: 69, distance: 27.3
click at [213, 69] on div "E8E54693 $2,065.63 08/04/2025 08/18/2025 Excess Liability $3M - 25-26 - CXS4059…" at bounding box center [377, 68] width 592 height 26
click at [224, 73] on div "[DATE]" at bounding box center [235, 68] width 40 height 26
click at [638, 10] on icon at bounding box center [636, 10] width 5 height 5
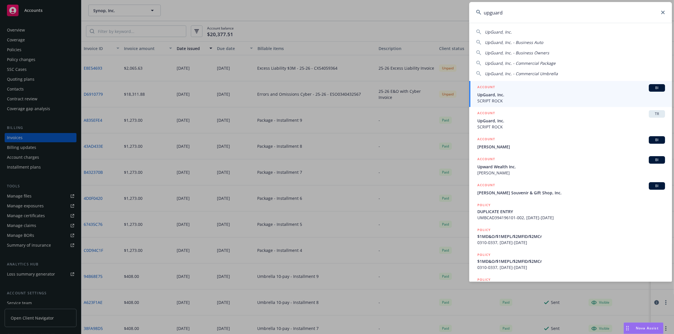
click at [622, 87] on div "ACCOUNT BI" at bounding box center [571, 88] width 188 height 8
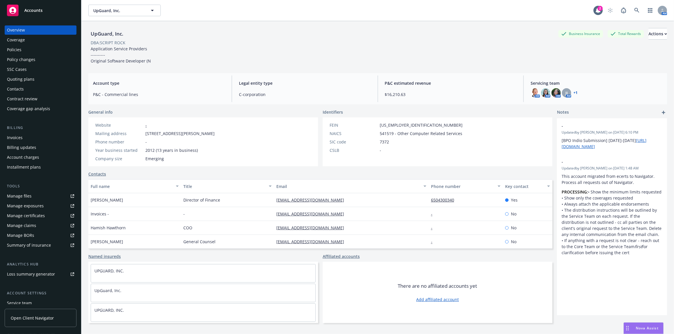
click at [48, 61] on div "Policy changes" at bounding box center [40, 59] width 67 height 9
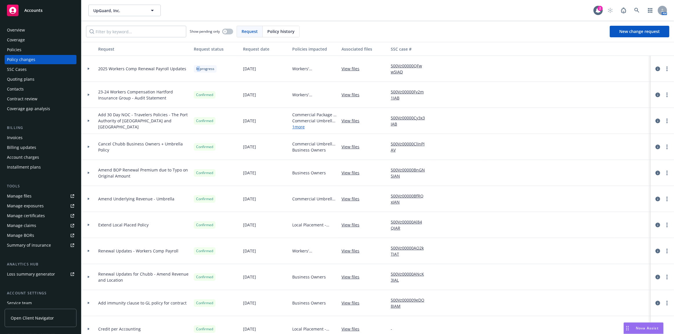
drag, startPoint x: 197, startPoint y: 69, endPoint x: 226, endPoint y: 69, distance: 28.7
click at [217, 69] on div "In progress" at bounding box center [215, 69] width 49 height 26
click at [227, 71] on div "In progress" at bounding box center [215, 69] width 49 height 26
click at [85, 68] on div at bounding box center [89, 69] width 10 height 2
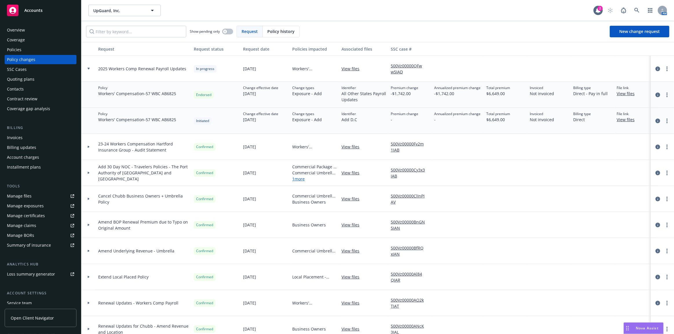
click at [168, 121] on span "Workers' Compensation - 57 WBC AB6825" at bounding box center [137, 120] width 78 height 6
click at [149, 118] on span "Workers' Compensation - 57 WBC AB6825" at bounding box center [137, 120] width 78 height 6
drag, startPoint x: 147, startPoint y: 119, endPoint x: 185, endPoint y: 120, distance: 38.5
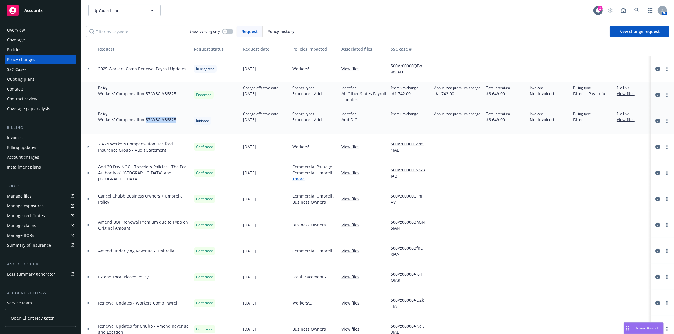
click at [185, 120] on div "Policy Workers' Compensation - 57 WBC AB6825" at bounding box center [144, 121] width 96 height 26
copy span "57 WBC AB6825"
click at [666, 67] on icon "more" at bounding box center [666, 69] width 1 height 5
click at [649, 115] on link "Resume workflow" at bounding box center [616, 115] width 99 height 12
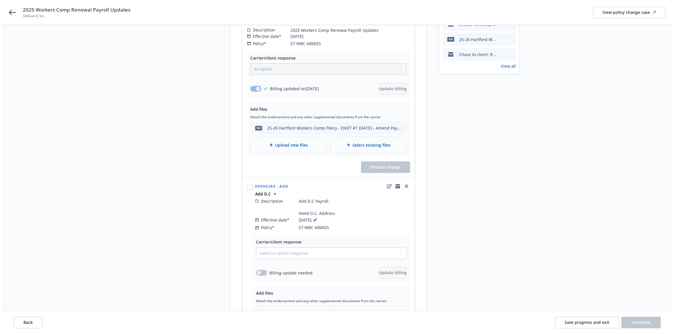
scroll to position [184, 0]
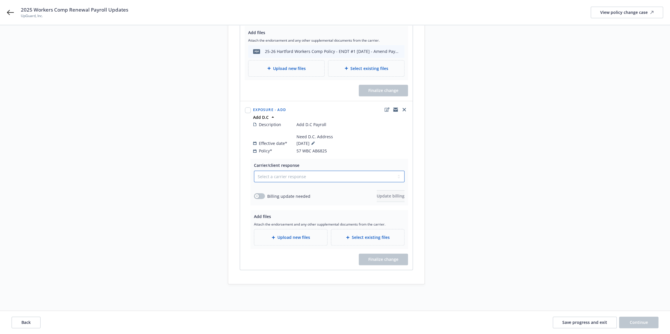
click at [273, 171] on select "Select a carrier response Accepted Accepted with revision No endorsement needed…" at bounding box center [329, 177] width 151 height 12
click at [254, 171] on select "Select a carrier response Accepted Accepted with revision No endorsement needed…" at bounding box center [329, 177] width 151 height 12
click at [260, 193] on button "button" at bounding box center [259, 196] width 11 height 6
click at [381, 193] on span "Update billing" at bounding box center [391, 196] width 28 height 6
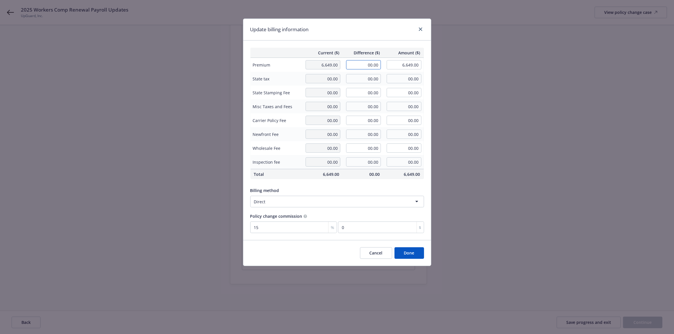
click at [365, 66] on input "00.00" at bounding box center [363, 64] width 35 height 9
click at [365, 26] on div "Update billing information" at bounding box center [337, 30] width 188 height 22
click at [409, 248] on div "Update billing information Current ($) Difference ($) Amount ($) Premium 6,649.…" at bounding box center [337, 143] width 188 height 248
click at [411, 253] on button "Done" at bounding box center [409, 254] width 30 height 12
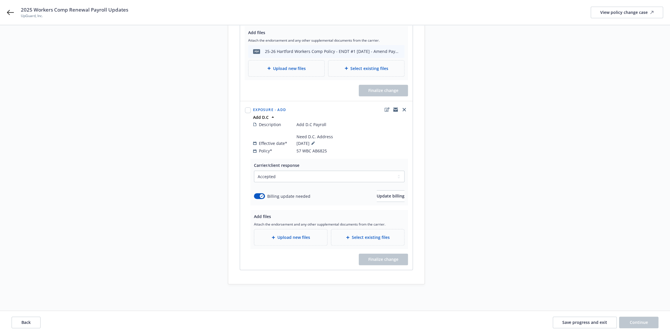
click at [306, 235] on span "Upload new files" at bounding box center [293, 238] width 33 height 6
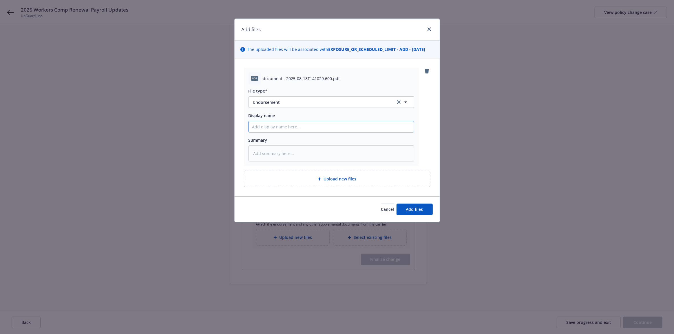
drag, startPoint x: 327, startPoint y: 126, endPoint x: 327, endPoint y: 130, distance: 3.8
click at [327, 127] on input "Display name" at bounding box center [331, 126] width 165 height 11
paste input "25-26 Hartford Workers Comp Policy - ENDT #2 9-5-25 - Add DC Payroll"
click at [420, 213] on button "Add files" at bounding box center [414, 210] width 36 height 12
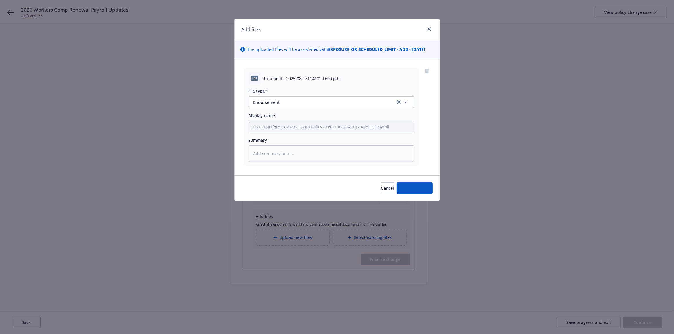
click at [484, 167] on div "Add files The uploaded files will be associated with EXPOSURE_OR_SCHEDULED_LIMI…" at bounding box center [337, 167] width 674 height 334
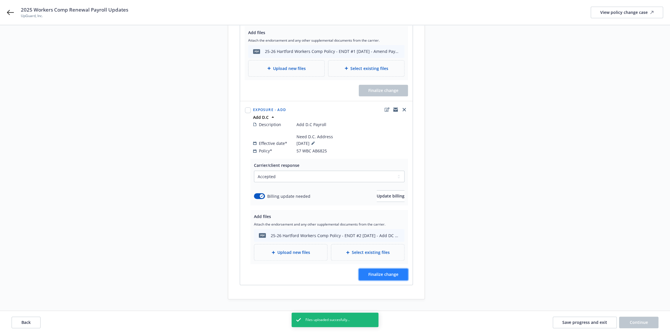
click at [397, 273] on button "Finalize change" at bounding box center [383, 275] width 49 height 12
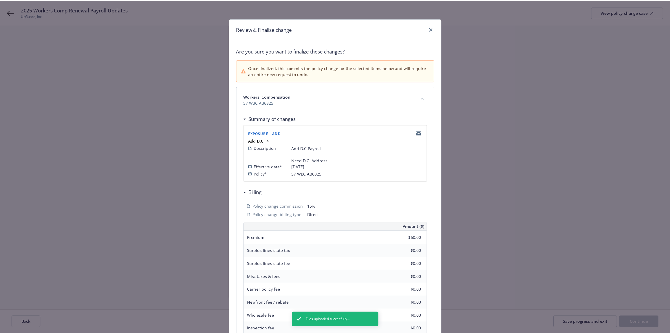
scroll to position [69, 0]
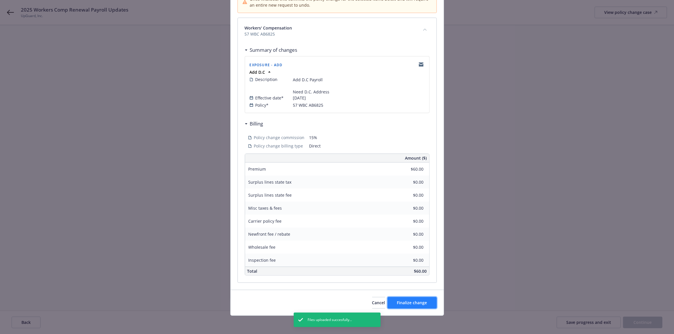
click at [417, 302] on span "Finalize change" at bounding box center [412, 303] width 30 height 6
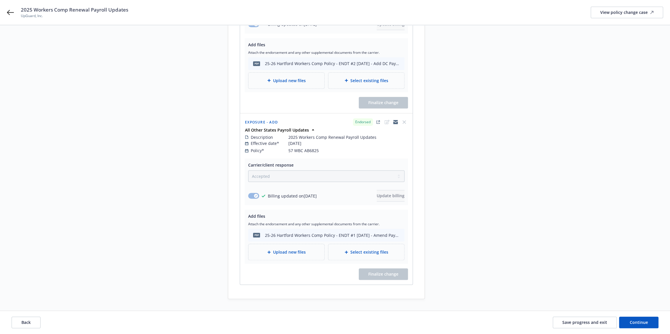
scroll to position [203, 0]
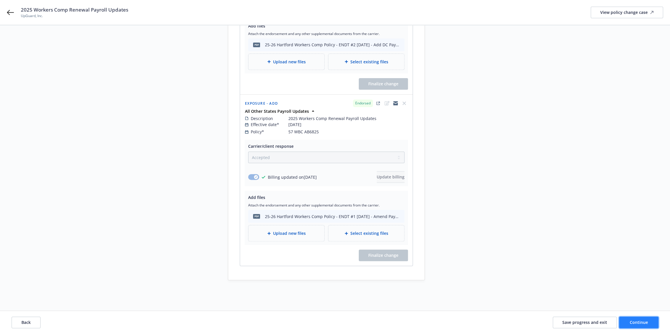
click at [625, 322] on button "Continue" at bounding box center [638, 323] width 39 height 12
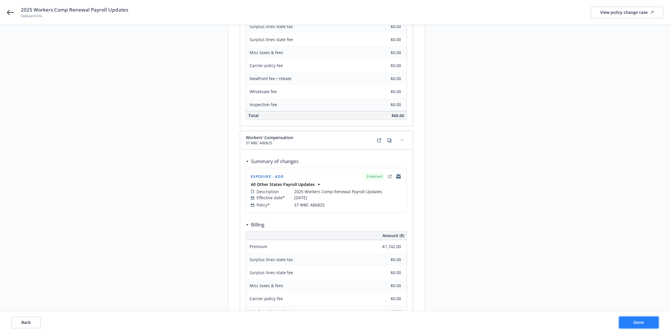
click at [625, 321] on button "Done" at bounding box center [638, 323] width 39 height 12
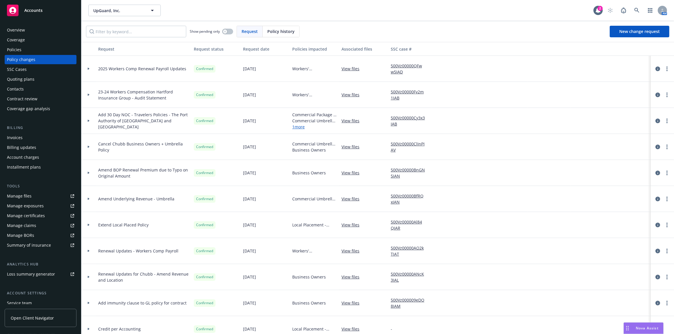
click at [402, 5] on div "UpGuard, Inc. UpGuard, Inc." at bounding box center [340, 11] width 505 height 12
click at [94, 69] on div at bounding box center [88, 69] width 14 height 26
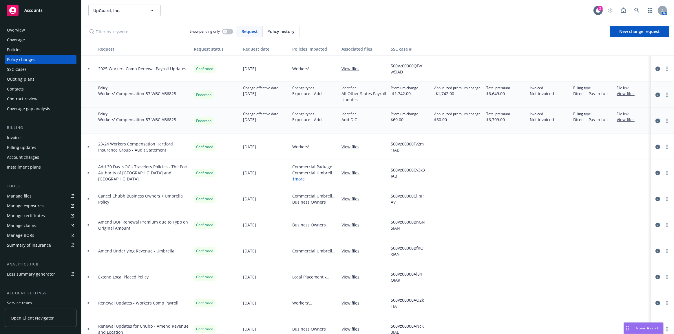
click at [655, 119] on icon "circleInformation" at bounding box center [657, 121] width 5 height 5
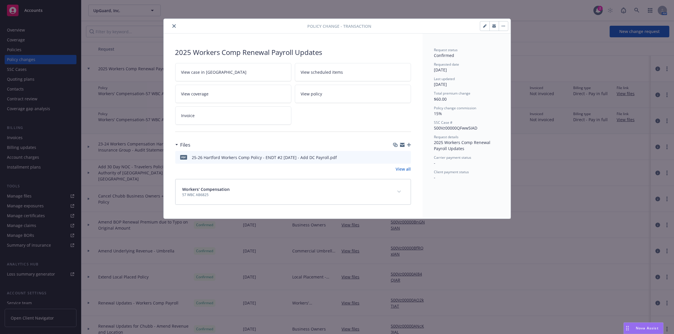
click at [396, 156] on icon "download file" at bounding box center [396, 156] width 4 height 3
drag, startPoint x: 175, startPoint y: 24, endPoint x: 403, endPoint y: 78, distance: 234.7
click at [175, 24] on icon "close" at bounding box center [173, 25] width 3 height 3
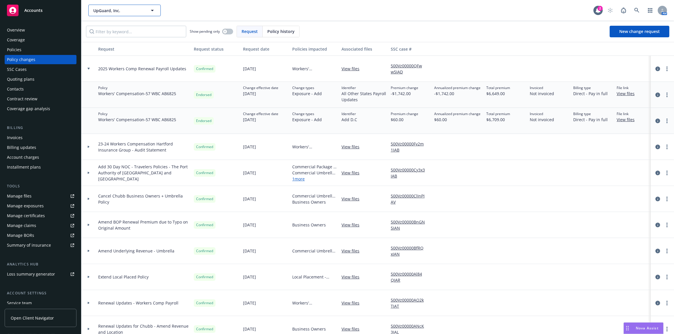
click at [120, 12] on span "UpGuard, Inc." at bounding box center [118, 11] width 50 height 6
click at [124, 25] on strong "Strategikon Pharma, Inc." at bounding box center [119, 27] width 49 height 6
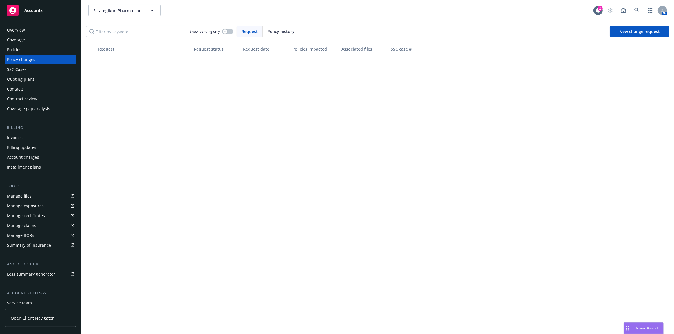
click at [70, 77] on link "Quoting plans" at bounding box center [41, 79] width 72 height 9
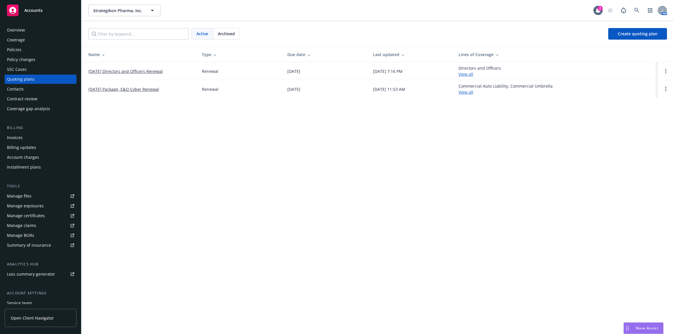
click at [154, 156] on div "Strategikon Pharma, Inc. Strategikon Pharma, Inc. 2 AM Active Archived Create q…" at bounding box center [377, 167] width 592 height 334
click at [91, 71] on link "10/10/25 Directors and Officers Renewal" at bounding box center [125, 71] width 74 height 6
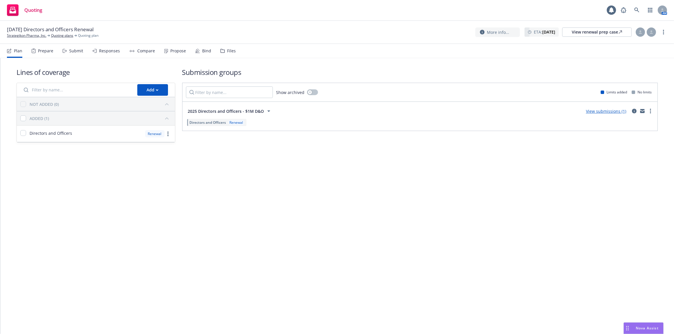
click at [232, 50] on div "Files" at bounding box center [231, 51] width 9 height 5
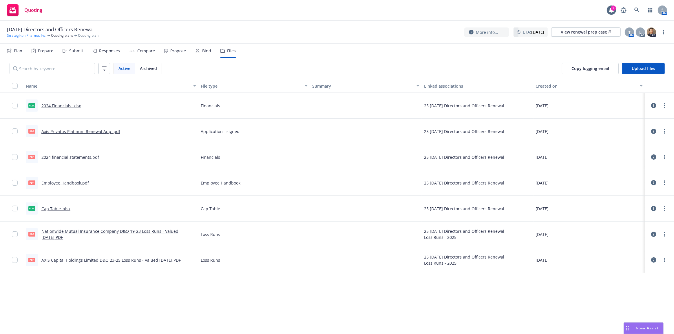
click at [27, 35] on link "Strategikon Pharma, Inc." at bounding box center [26, 35] width 39 height 5
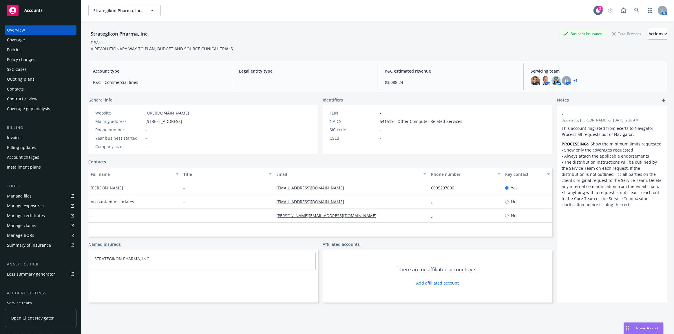
click at [31, 54] on div "Policies" at bounding box center [40, 49] width 67 height 9
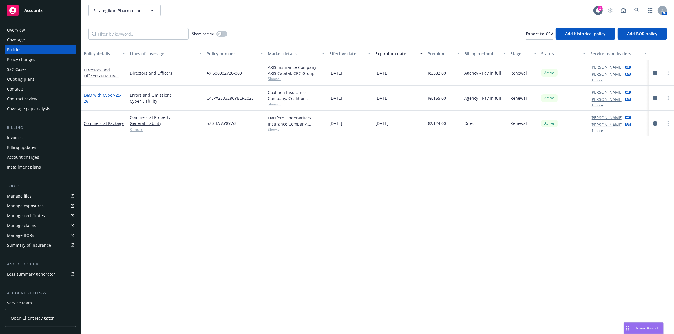
click at [110, 93] on link "E&O with Cyber - 25-26" at bounding box center [103, 98] width 38 height 12
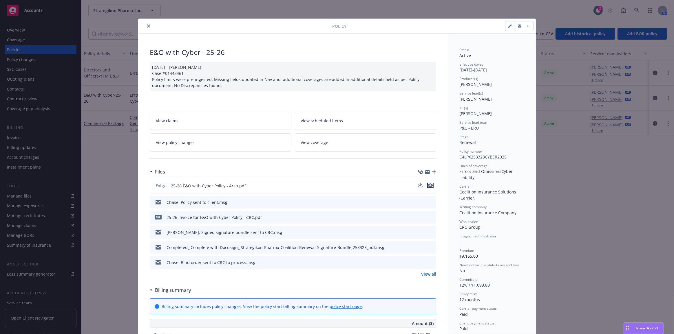
click at [428, 186] on icon "preview file" at bounding box center [430, 186] width 5 height 4
click at [147, 27] on icon "close" at bounding box center [148, 25] width 3 height 3
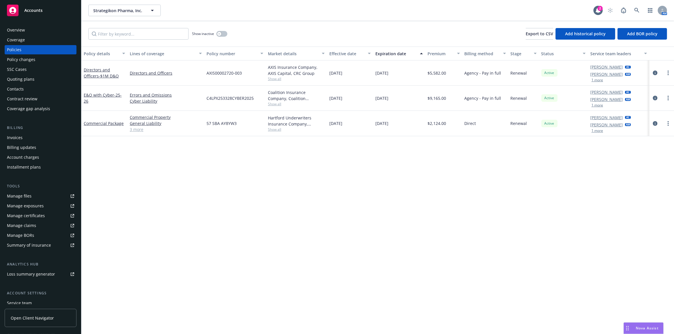
click at [47, 192] on link "Manage files" at bounding box center [41, 196] width 72 height 9
drag, startPoint x: 424, startPoint y: 289, endPoint x: 323, endPoint y: 326, distance: 108.1
click at [424, 289] on div "Policy details Lines of coverage Policy number Market details Effective date Ex…" at bounding box center [377, 191] width 592 height 288
click at [390, 319] on div "Policy details Lines of coverage Policy number Market details Effective date Ex…" at bounding box center [377, 191] width 592 height 288
drag, startPoint x: 401, startPoint y: 244, endPoint x: 429, endPoint y: 330, distance: 90.3
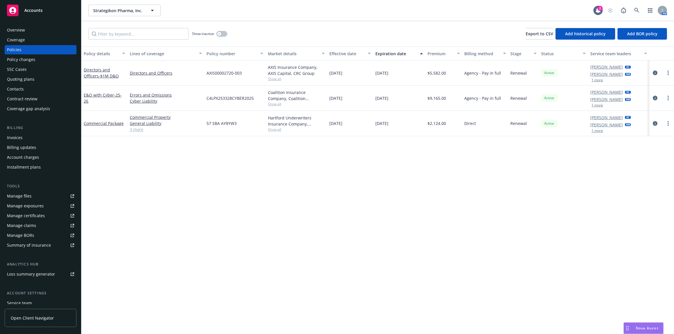
click at [401, 244] on div "Policy details Lines of coverage Policy number Market details Effective date Ex…" at bounding box center [377, 191] width 592 height 288
click at [113, 93] on link "E&O with Cyber - 25-26" at bounding box center [103, 98] width 38 height 12
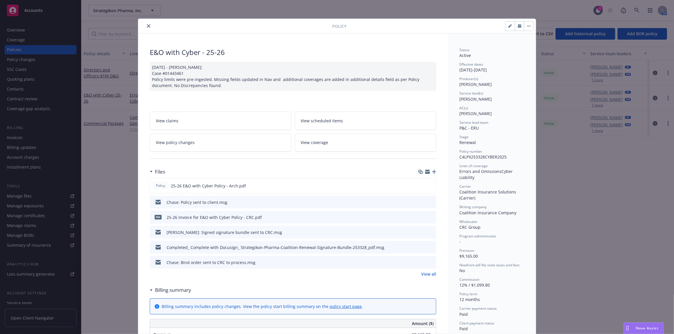
scroll to position [17, 0]
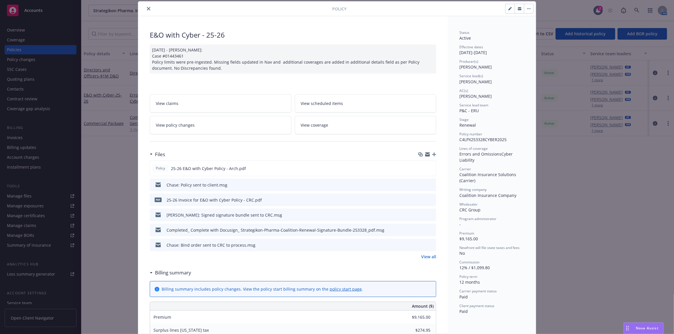
drag, startPoint x: 114, startPoint y: 93, endPoint x: 118, endPoint y: 125, distance: 32.2
click at [114, 94] on div "Policy E&O with Cyber - 25-26 01/29/2025 - Sampath Vankayala: Case #01443461 Po…" at bounding box center [337, 167] width 674 height 334
click at [117, 124] on div "Policy E&O with Cyber - 25-26 01/29/2025 - Sampath Vankayala: Case #01443461 Po…" at bounding box center [337, 167] width 674 height 334
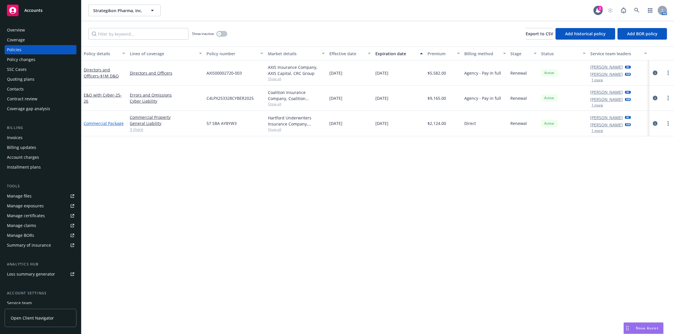
click at [117, 123] on link "Commercial Package" at bounding box center [104, 124] width 40 height 6
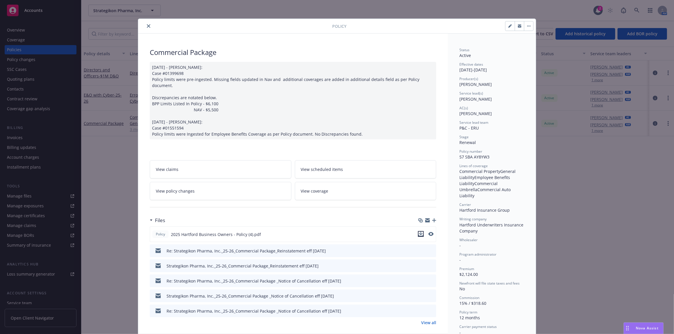
click at [420, 232] on icon "download file" at bounding box center [420, 234] width 5 height 5
drag, startPoint x: 144, startPoint y: 25, endPoint x: 22, endPoint y: 53, distance: 125.9
click at [145, 25] on button "close" at bounding box center [148, 26] width 7 height 7
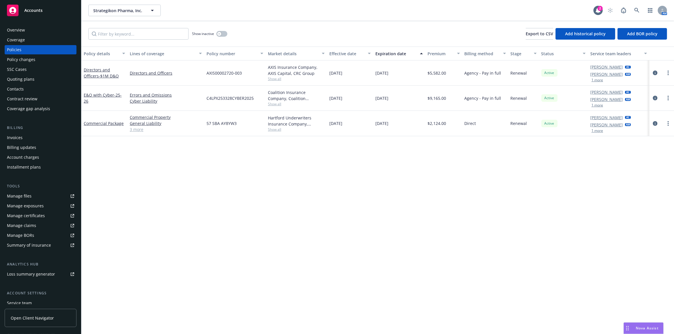
drag, startPoint x: 95, startPoint y: 78, endPoint x: 117, endPoint y: 75, distance: 21.9
click at [99, 78] on span "- $1M D&O" at bounding box center [109, 76] width 20 height 6
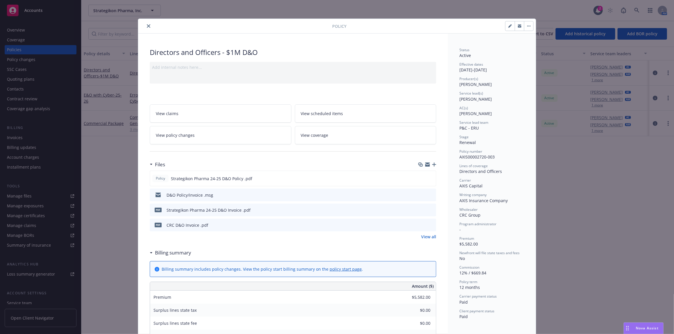
drag, startPoint x: 420, startPoint y: 178, endPoint x: 527, endPoint y: 176, distance: 107.2
click at [420, 178] on icon "download file" at bounding box center [420, 178] width 5 height 5
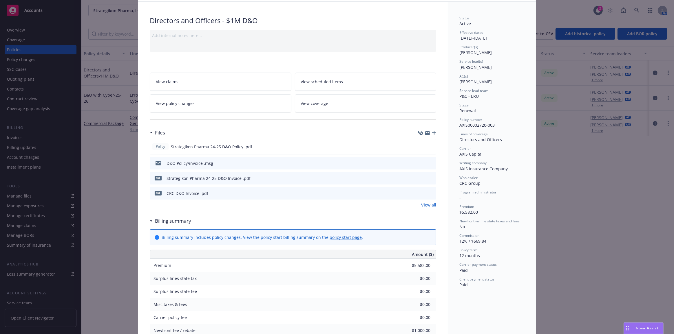
scroll to position [79, 0]
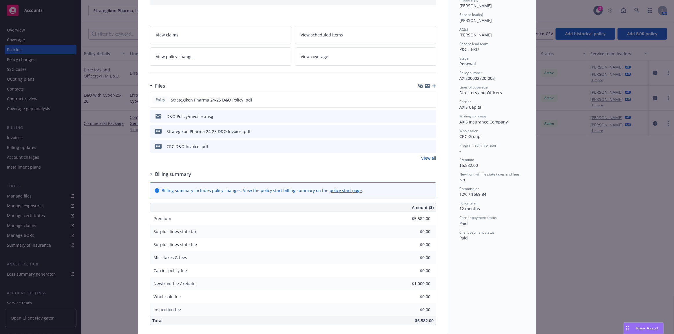
drag, startPoint x: 557, startPoint y: 194, endPoint x: 473, endPoint y: 180, distance: 85.4
click at [557, 194] on div "Policy Directors and Officers - $1M D&O Add internal notes here... View claims …" at bounding box center [337, 167] width 674 height 334
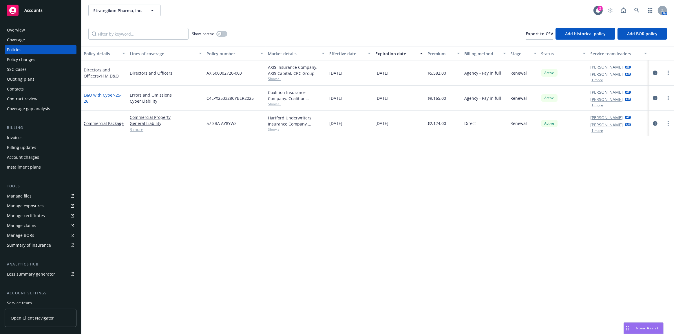
click at [96, 94] on link "E&O with Cyber - 25-26" at bounding box center [103, 98] width 38 height 12
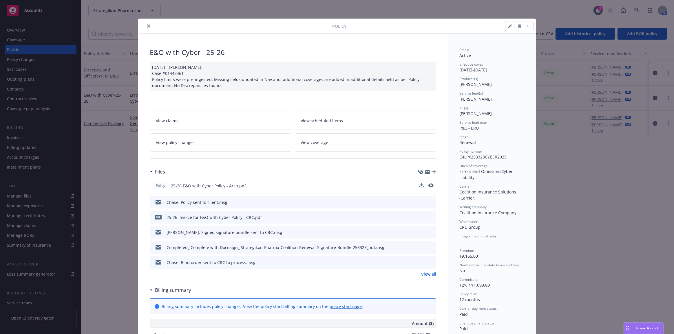
drag, startPoint x: 417, startPoint y: 184, endPoint x: 372, endPoint y: 186, distance: 44.6
click at [417, 184] on div "Policy 25-26 E&O with Cyber Policy - Arch.pdf" at bounding box center [293, 186] width 286 height 16
drag, startPoint x: 430, startPoint y: 186, endPoint x: 479, endPoint y: 193, distance: 49.2
click at [430, 186] on icon "preview file" at bounding box center [430, 186] width 5 height 4
drag, startPoint x: 144, startPoint y: 27, endPoint x: 144, endPoint y: 32, distance: 4.6
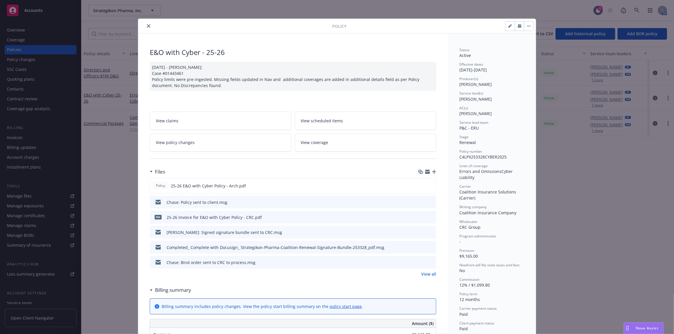
click at [147, 27] on icon "close" at bounding box center [148, 25] width 3 height 3
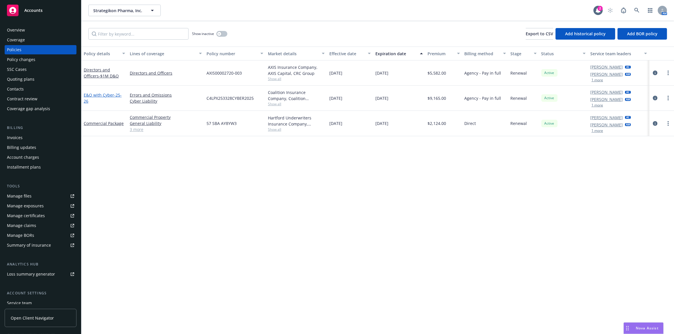
click at [110, 95] on link "E&O with Cyber - 25-26" at bounding box center [103, 98] width 38 height 12
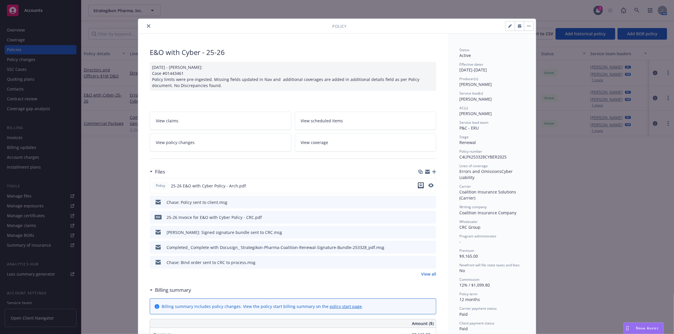
click at [419, 184] on icon "download file" at bounding box center [420, 185] width 5 height 5
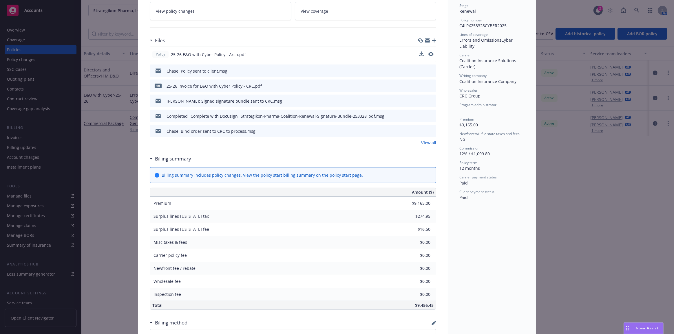
drag, startPoint x: 384, startPoint y: 114, endPoint x: 385, endPoint y: 123, distance: 9.0
click at [384, 114] on div "Completed_ Complete with Docusign_ Strategikon-Pharma-Coalition-Renewal-Signatu…" at bounding box center [293, 116] width 286 height 13
drag, startPoint x: 122, startPoint y: 66, endPoint x: 114, endPoint y: 95, distance: 29.4
click at [122, 67] on div "Policy E&O with Cyber - 25-26 01/29/2025 - Sampath Vankayala: Case #01443461 Po…" at bounding box center [337, 167] width 674 height 334
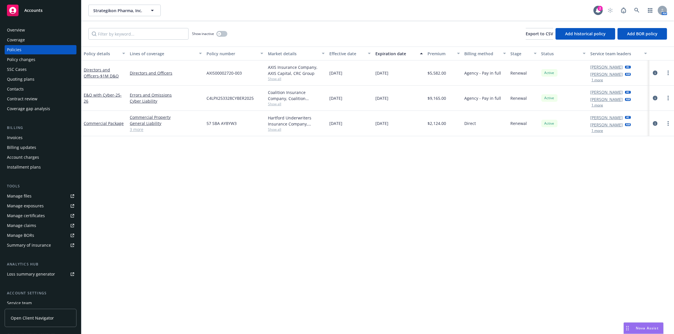
click at [44, 202] on link "Manage exposures" at bounding box center [41, 206] width 72 height 9
click at [46, 194] on link "Manage files" at bounding box center [41, 196] width 72 height 9
drag, startPoint x: 341, startPoint y: 122, endPoint x: 321, endPoint y: 123, distance: 20.0
click at [321, 123] on div "Commercial Package Commercial Property General Liability Employee Benefits Liab…" at bounding box center [377, 123] width 592 height 25
click at [115, 124] on link "Commercial Package" at bounding box center [104, 124] width 40 height 6
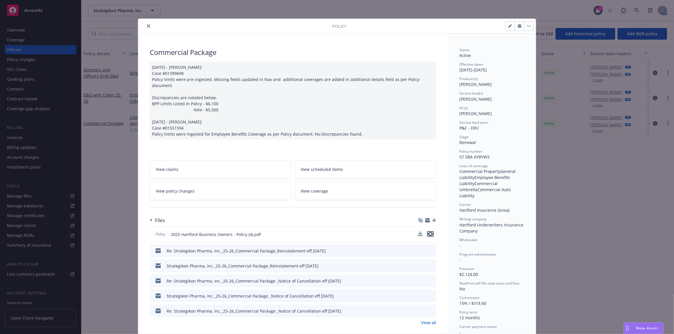
click at [428, 232] on icon "preview file" at bounding box center [430, 234] width 5 height 4
drag, startPoint x: 213, startPoint y: 185, endPoint x: 197, endPoint y: 104, distance: 82.1
click at [214, 185] on link "View policy changes" at bounding box center [221, 191] width 142 height 18
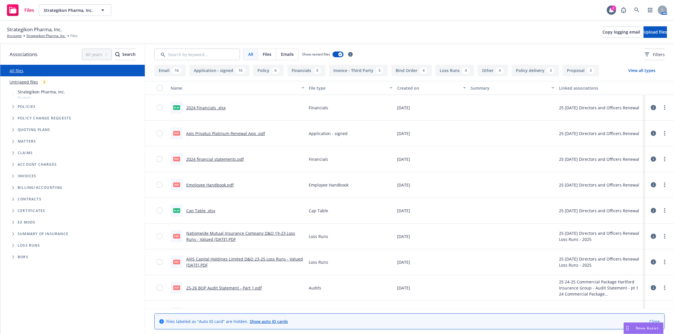
click at [335, 85] on div "File type" at bounding box center [347, 88] width 77 height 6
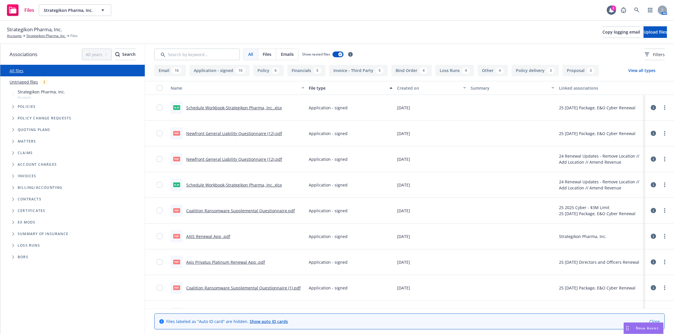
click at [335, 85] on div "File type" at bounding box center [347, 88] width 77 height 6
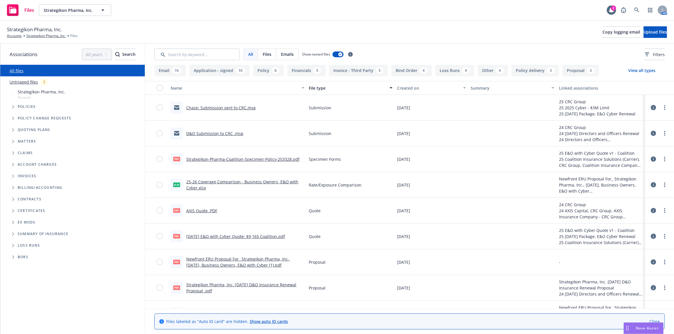
click at [335, 85] on div "File type" at bounding box center [347, 88] width 77 height 6
